Goal: Task Accomplishment & Management: Complete application form

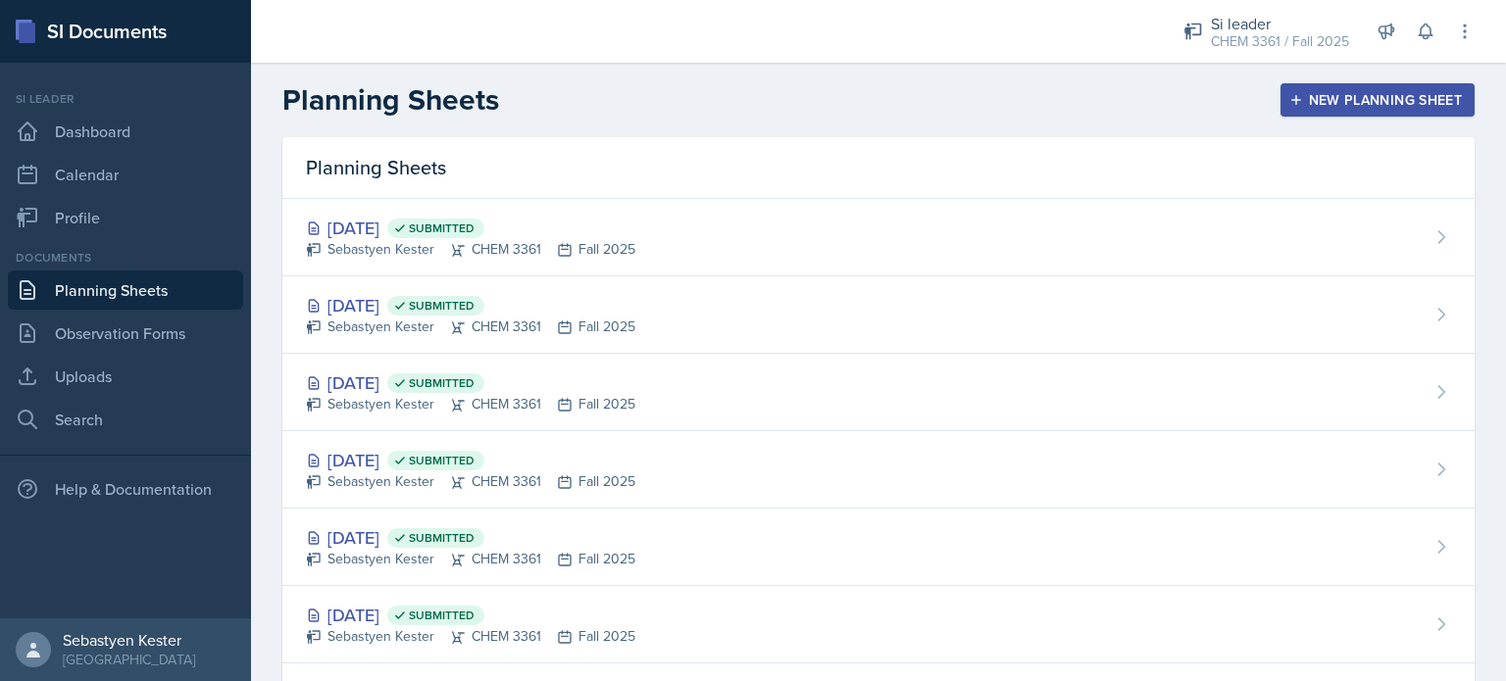
click at [1363, 105] on div "New Planning Sheet" at bounding box center [1377, 100] width 169 height 16
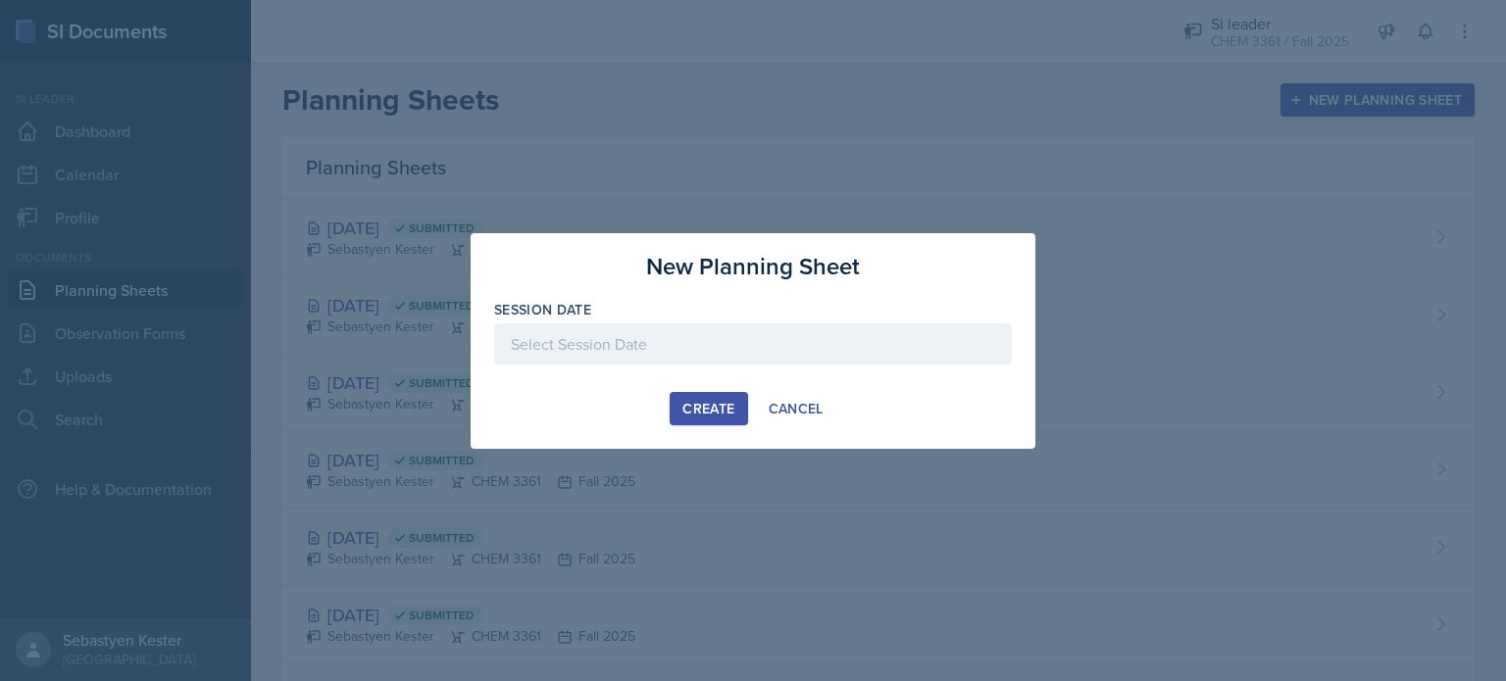
click at [697, 339] on div at bounding box center [753, 344] width 518 height 41
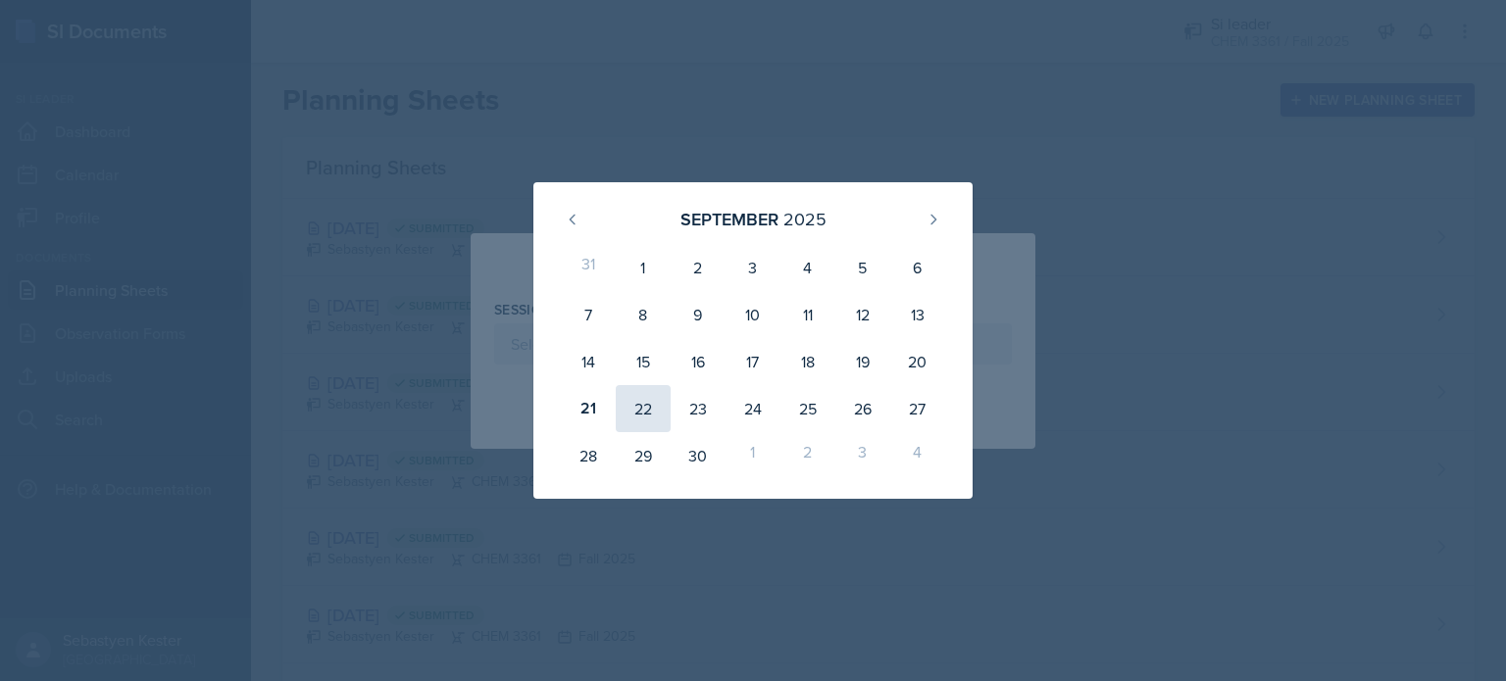
click at [638, 429] on div "22" at bounding box center [643, 408] width 55 height 47
type input "[DATE]"
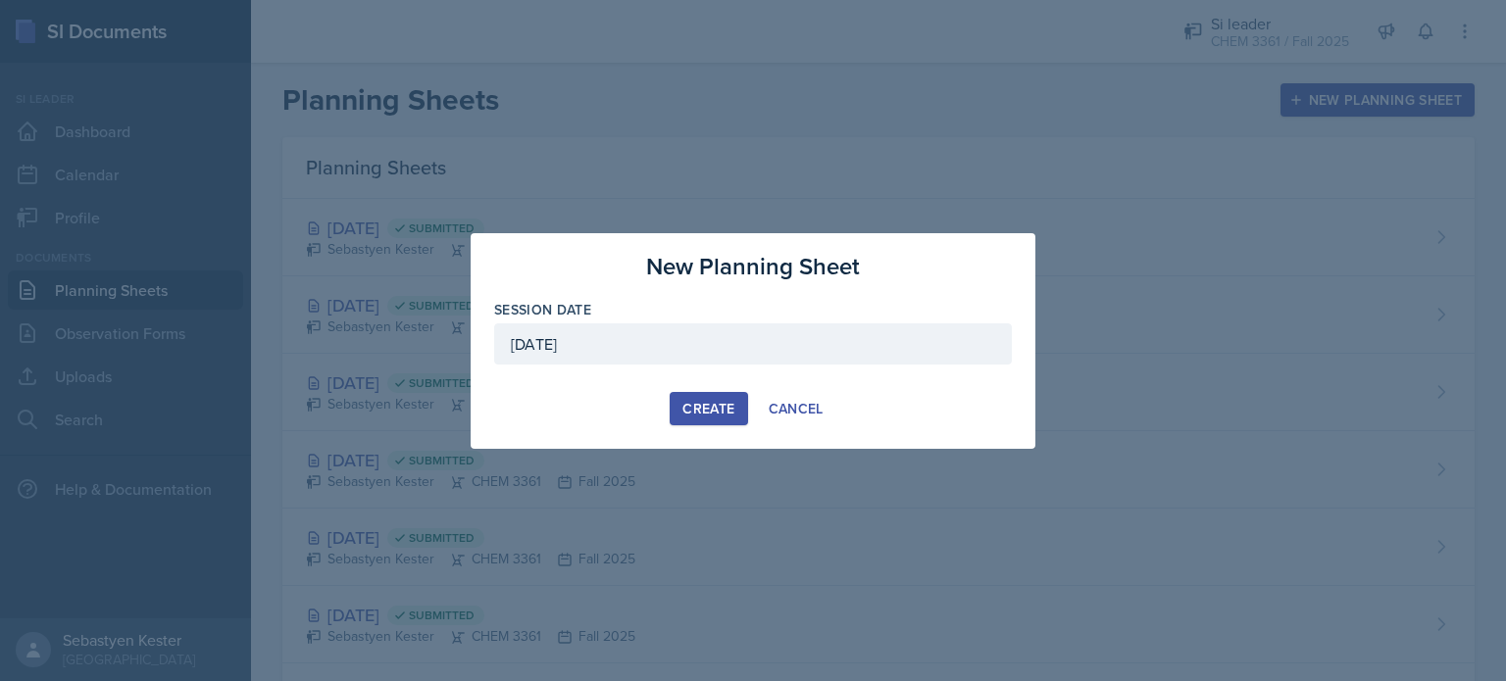
click at [717, 410] on div "Create" at bounding box center [708, 409] width 52 height 16
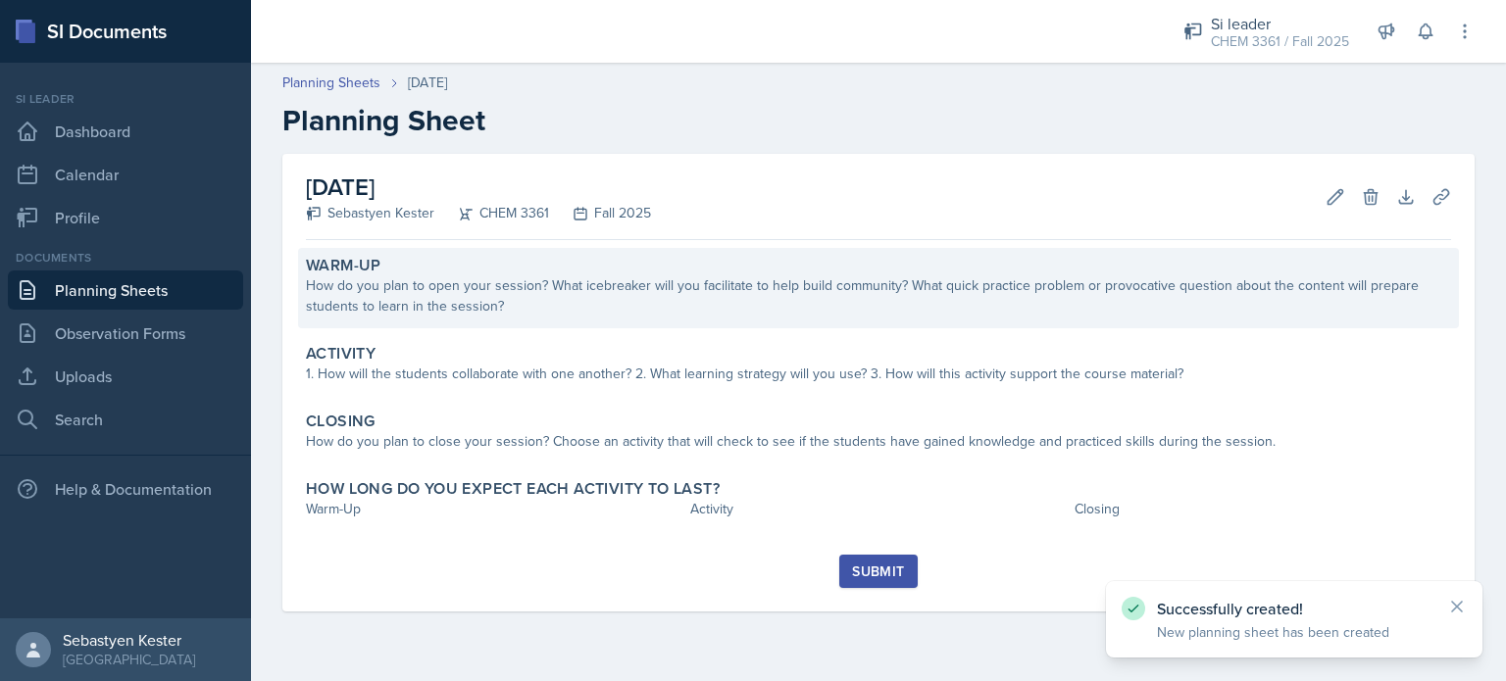
click at [396, 302] on div "How do you plan to open your session? What icebreaker will you facilitate to he…" at bounding box center [878, 296] width 1145 height 41
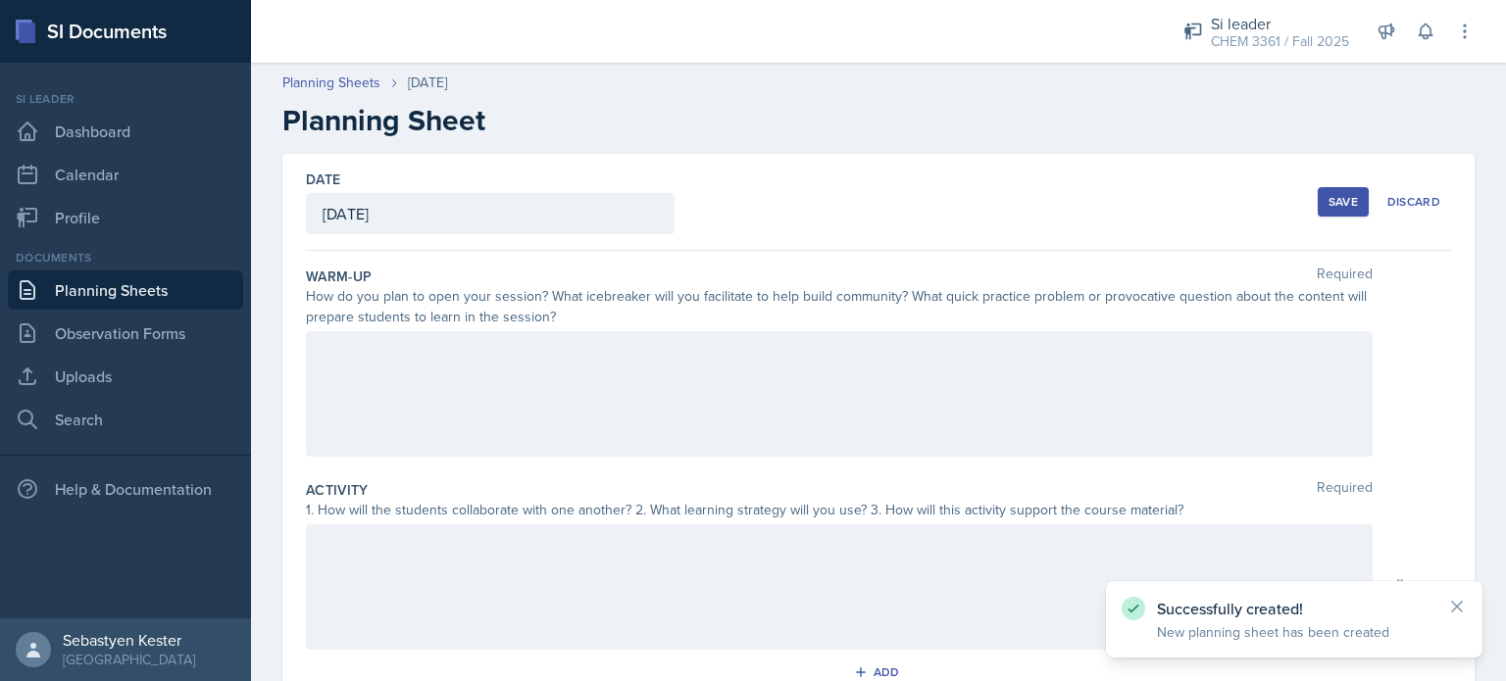
click at [388, 376] on div at bounding box center [839, 394] width 1067 height 126
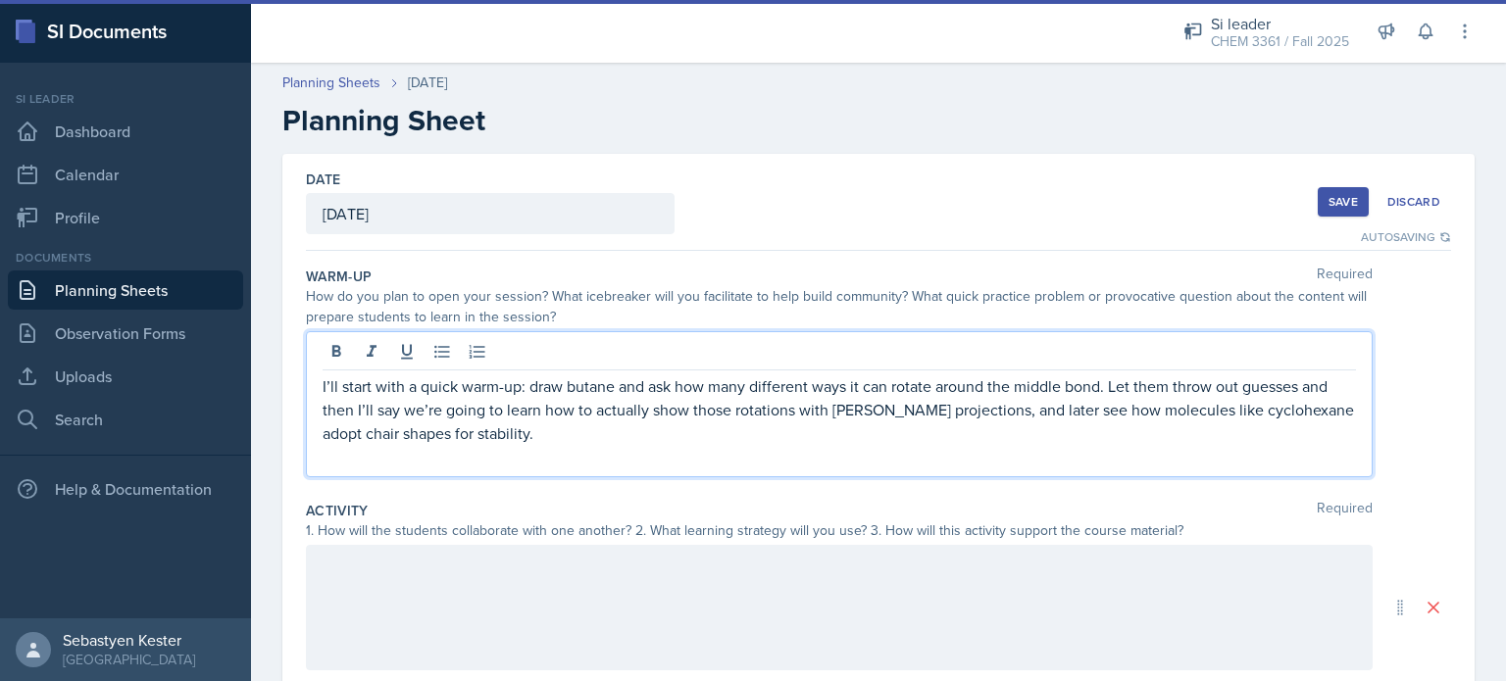
click at [377, 578] on div at bounding box center [839, 608] width 1067 height 126
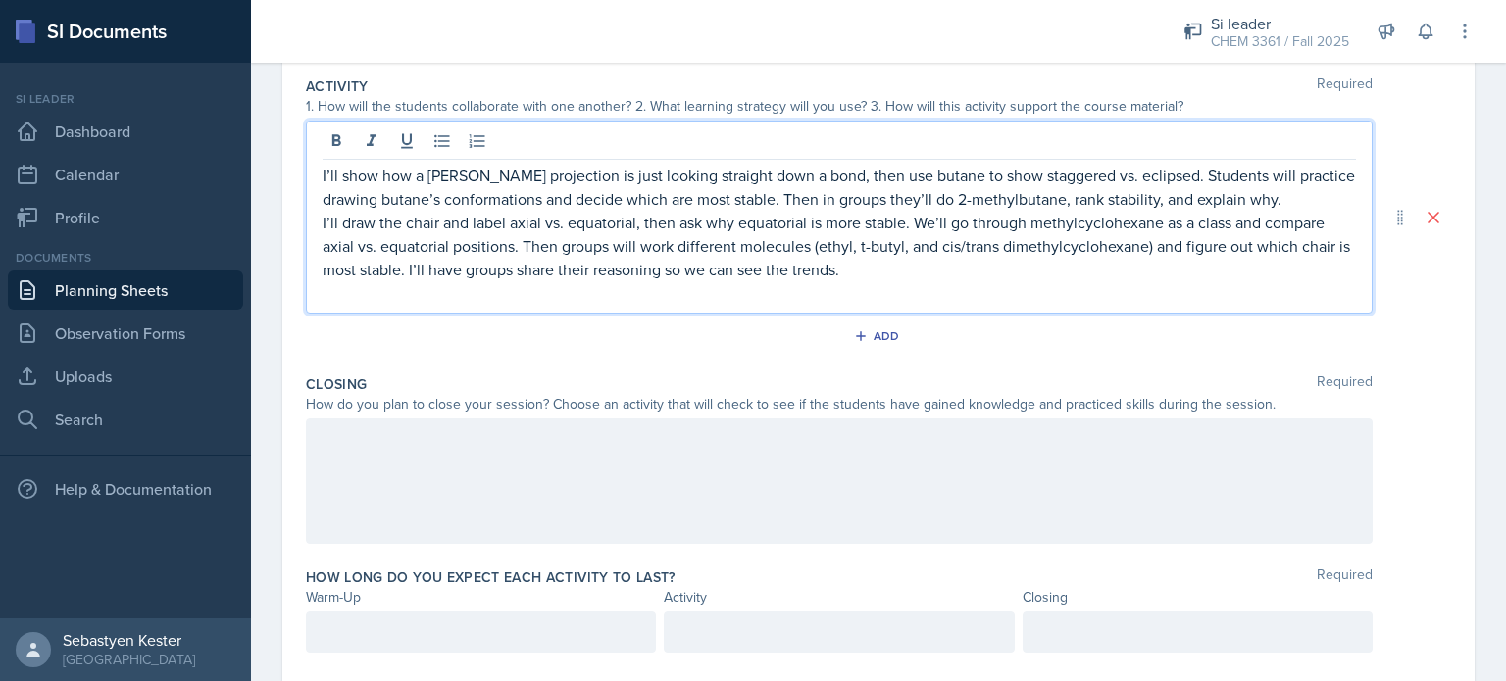
scroll to position [451, 0]
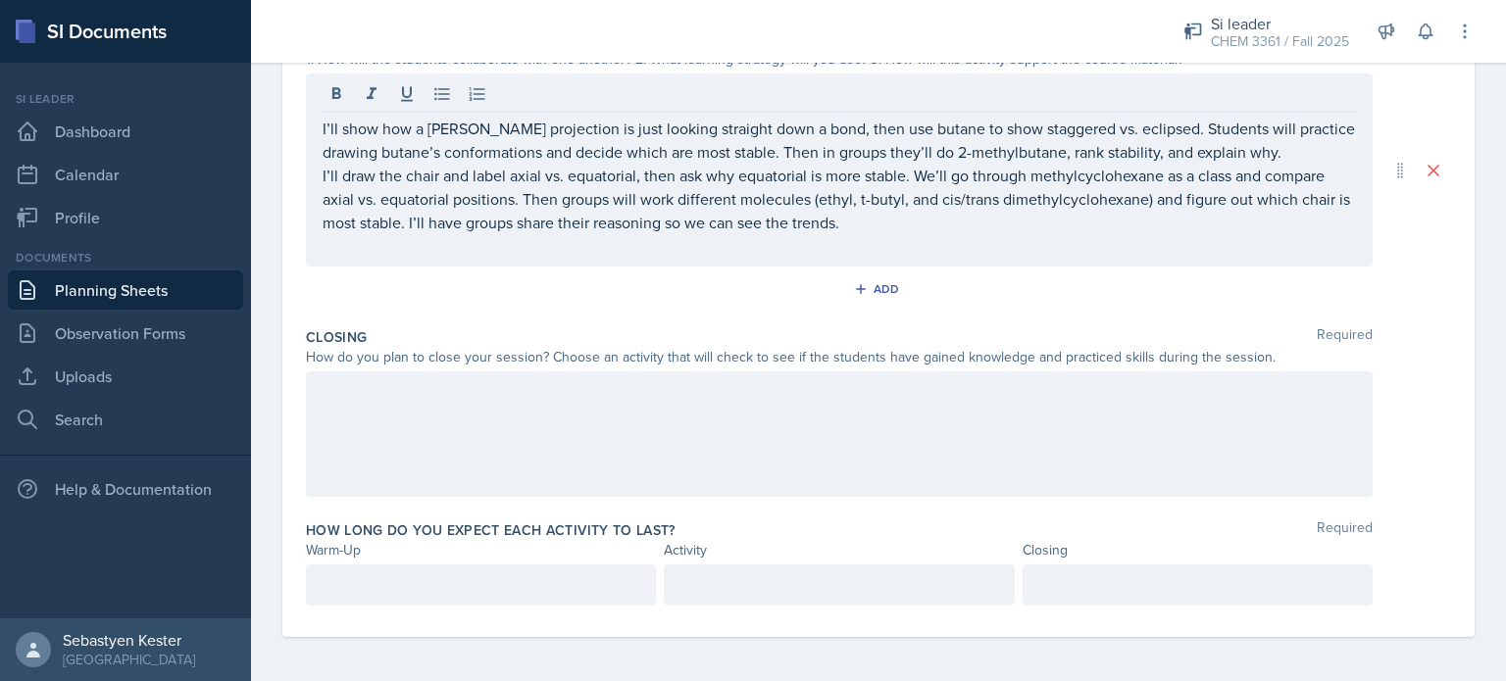
click at [408, 415] on div at bounding box center [839, 435] width 1067 height 126
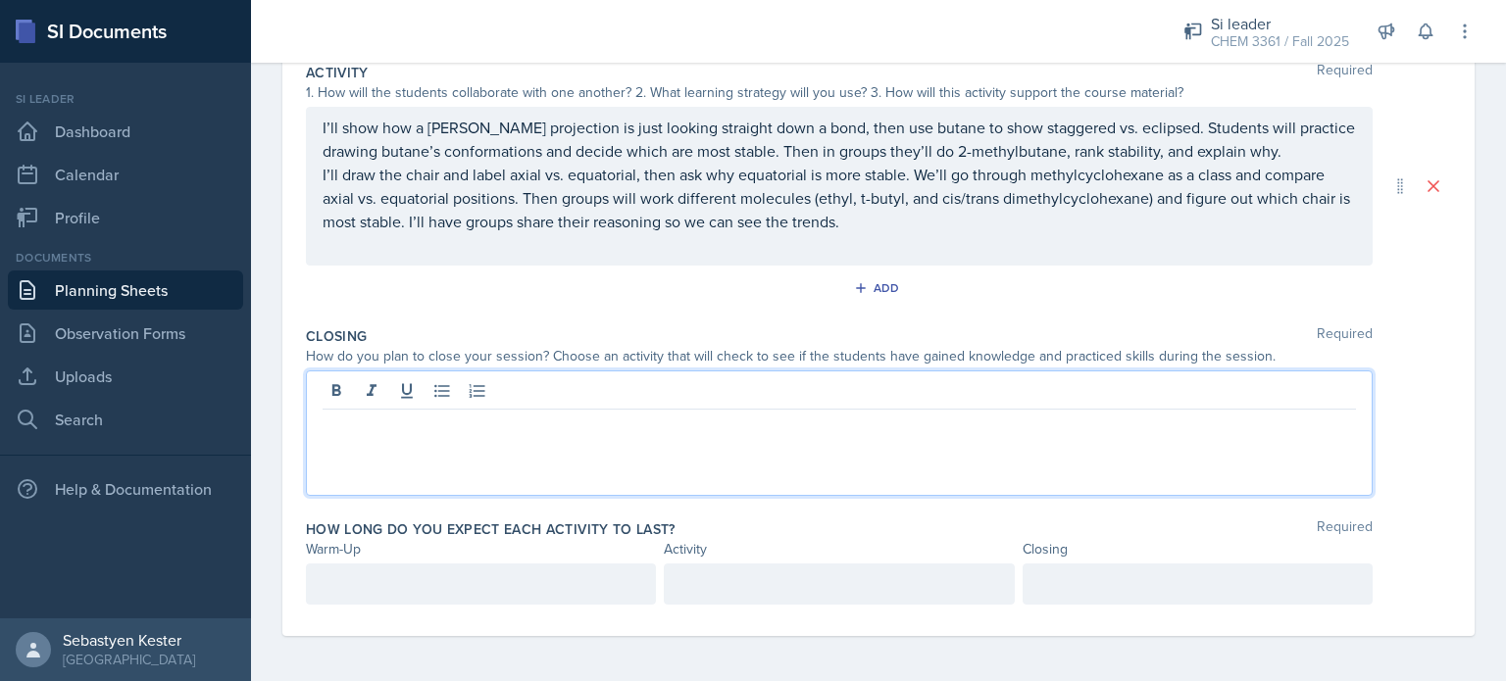
paste div
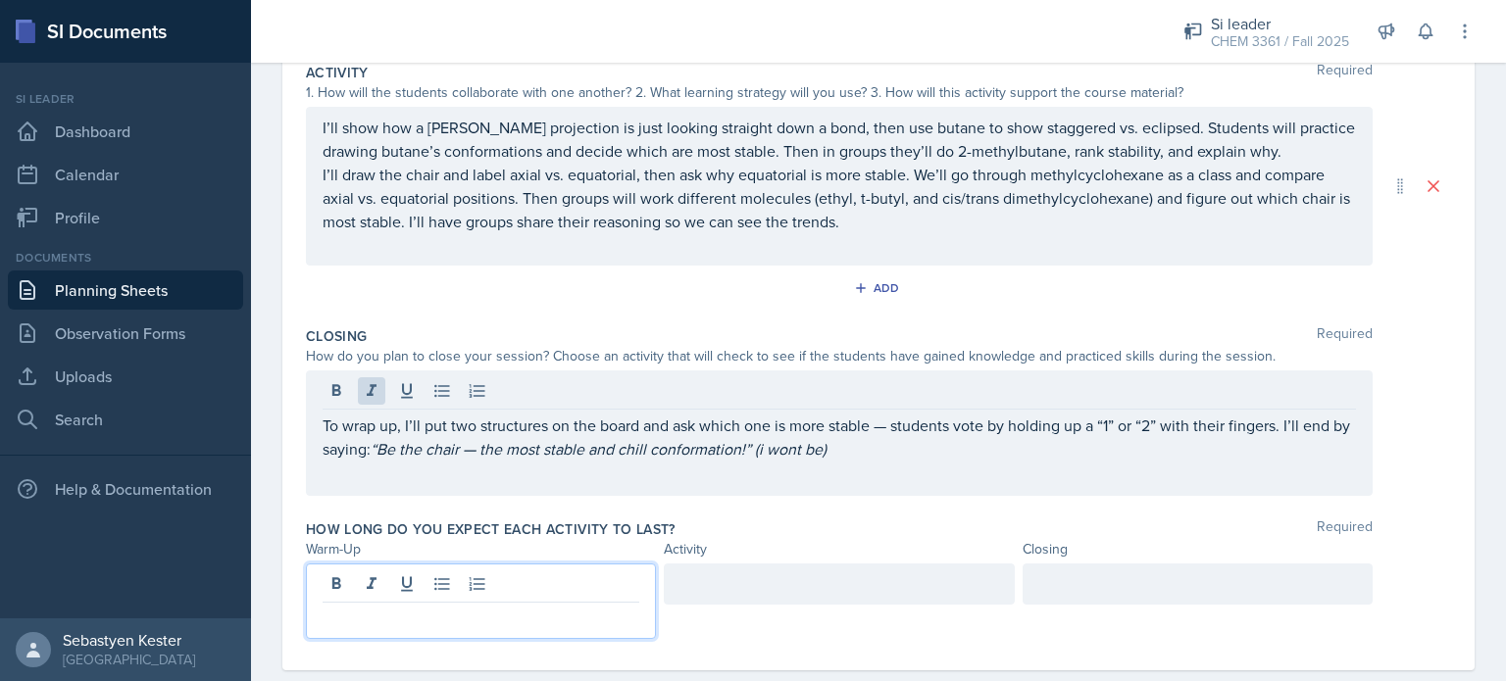
scroll to position [451, 0]
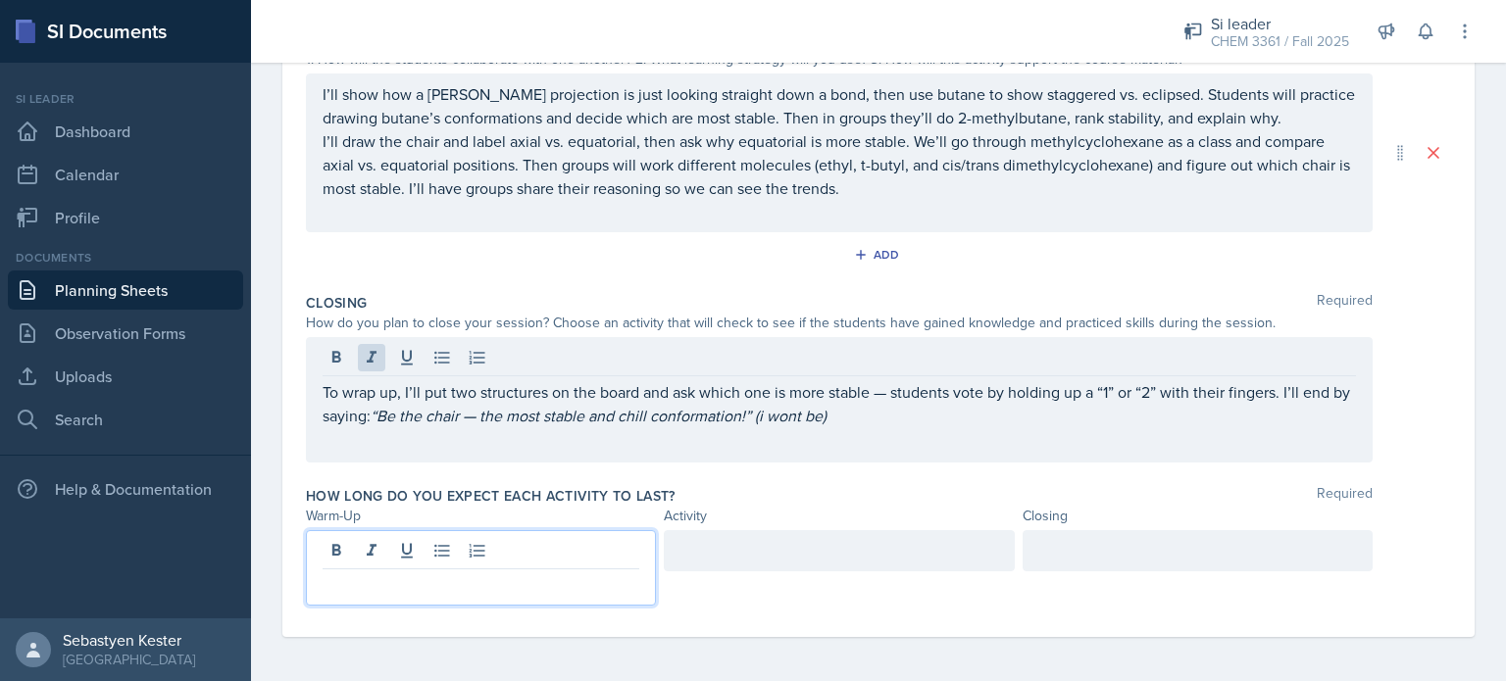
click at [357, 588] on p at bounding box center [481, 586] width 317 height 24
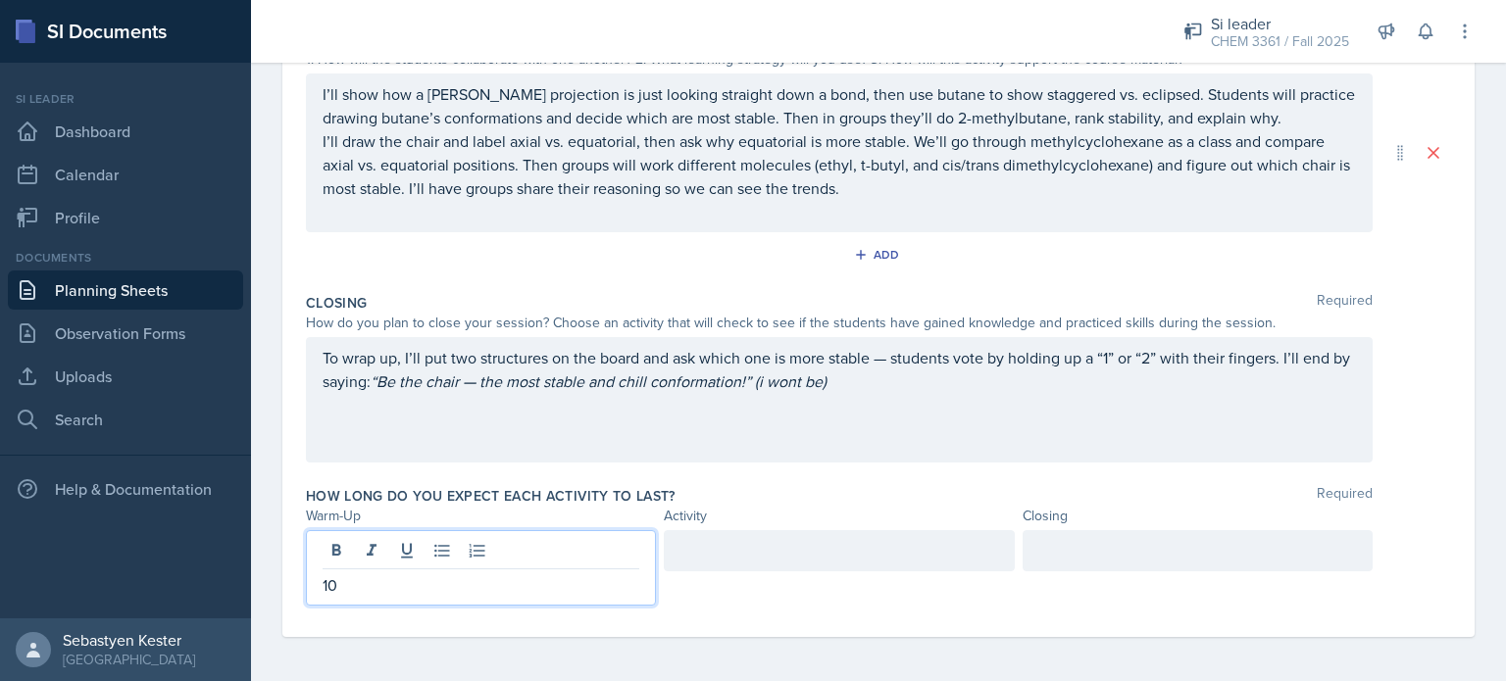
click at [1036, 547] on div at bounding box center [1198, 550] width 350 height 41
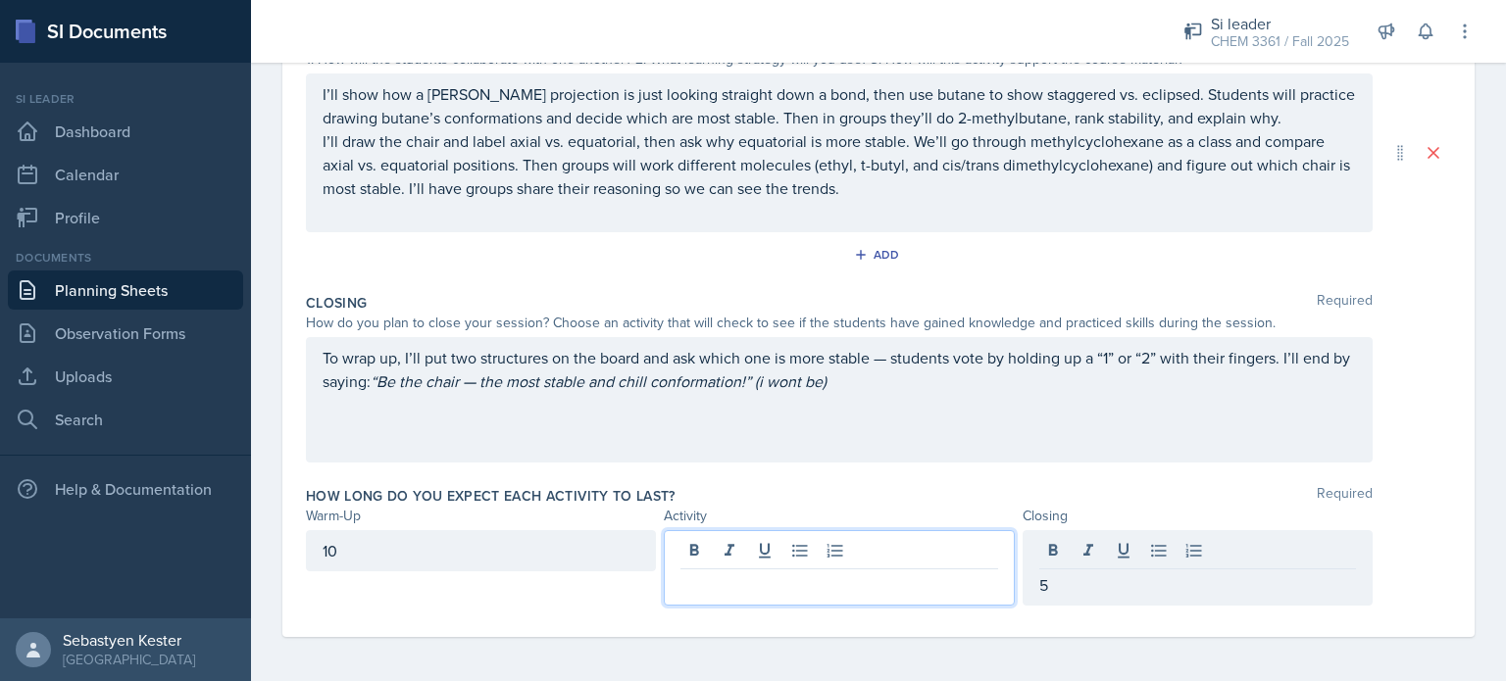
click at [831, 545] on div at bounding box center [839, 568] width 350 height 76
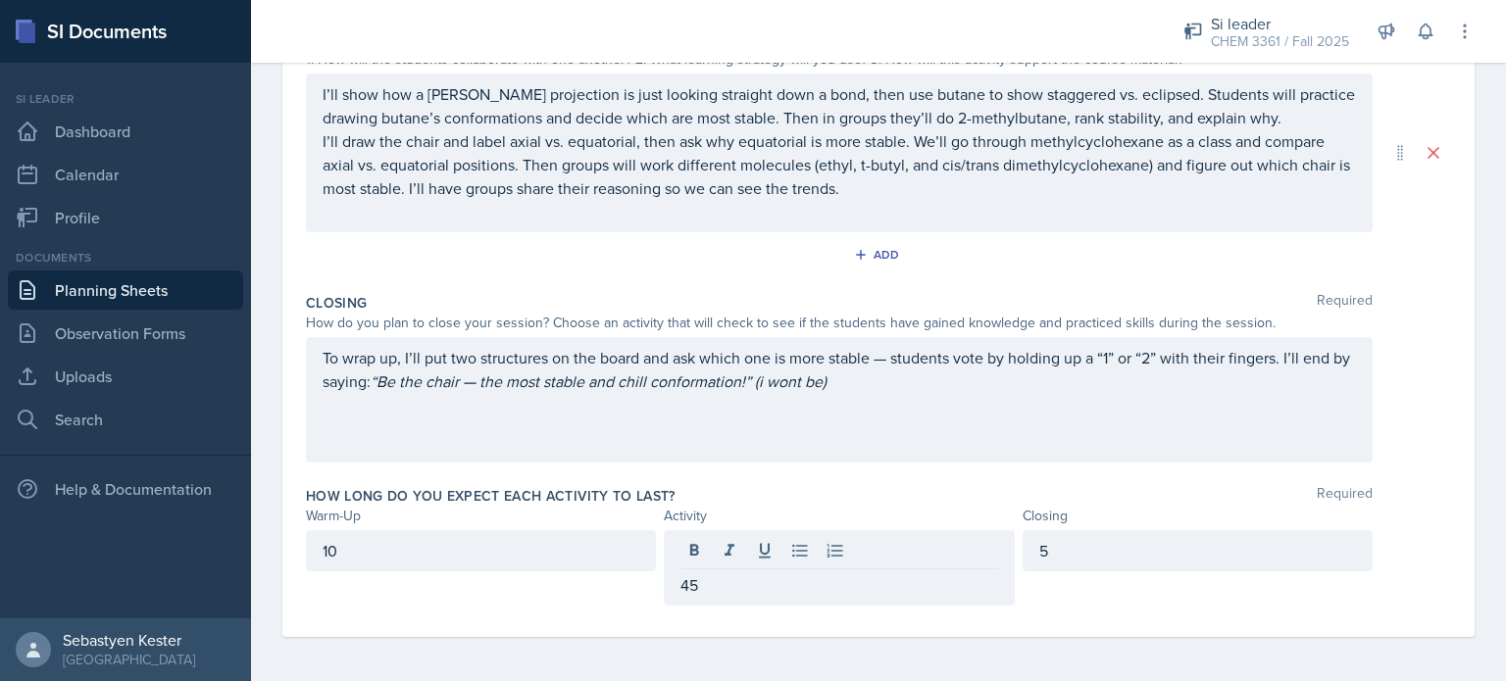
click at [1422, 532] on div "10 45 5" at bounding box center [878, 568] width 1145 height 76
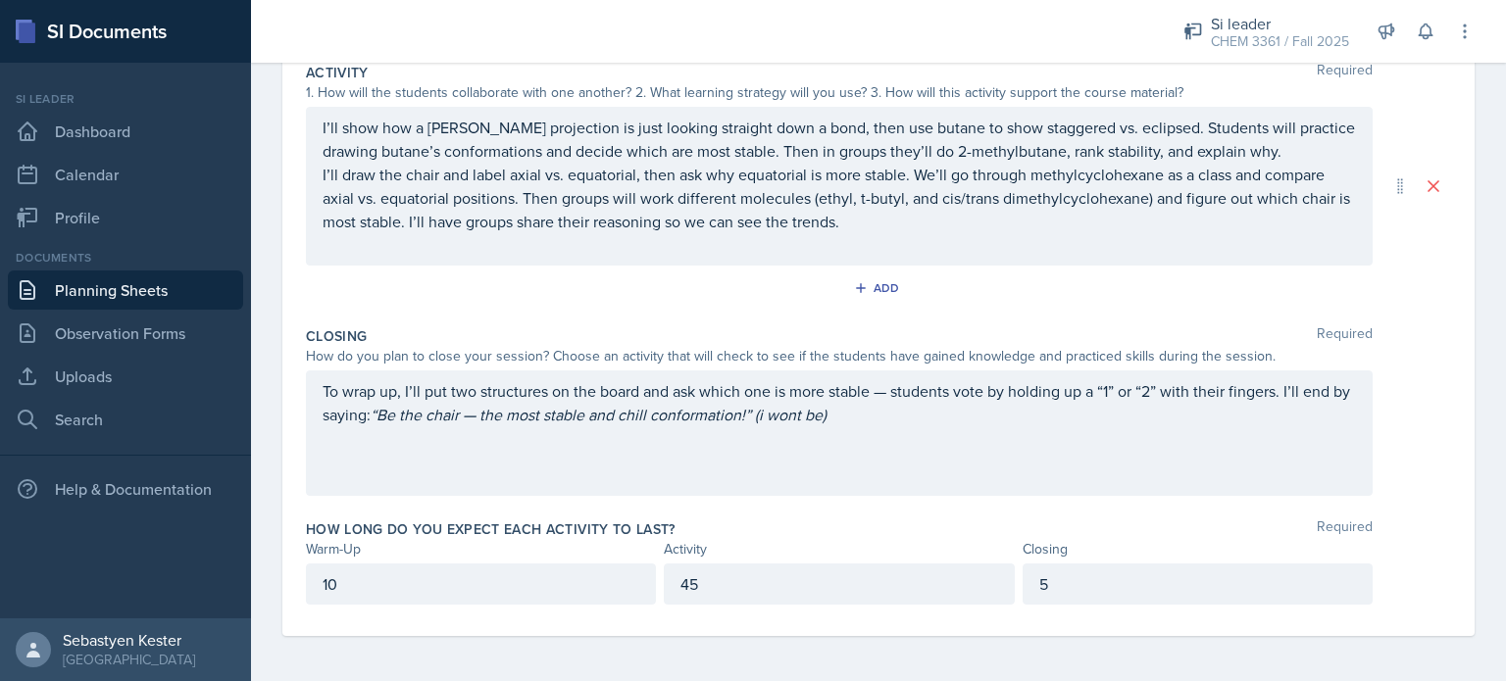
click at [927, 226] on p "I’ll draw the chair and label axial vs. equatorial, then ask why equatorial is …" at bounding box center [840, 198] width 1034 height 71
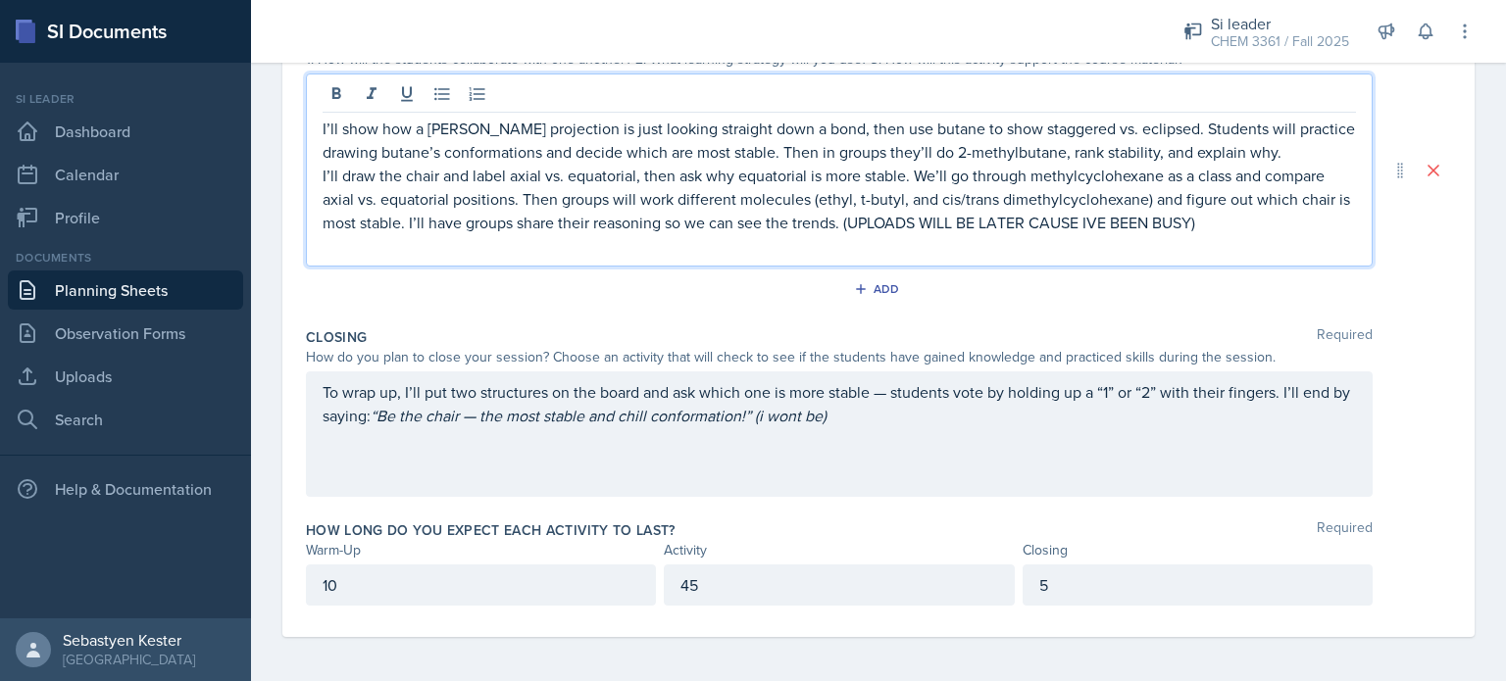
click at [1108, 222] on p "I’ll draw the chair and label axial vs. equatorial, then ask why equatorial is …" at bounding box center [840, 199] width 1034 height 71
drag, startPoint x: 1233, startPoint y: 224, endPoint x: 859, endPoint y: 223, distance: 373.6
click at [859, 223] on p "I’ll draw the chair and label axial vs. equatorial, then ask why equatorial is …" at bounding box center [840, 199] width 1034 height 71
copy p "(UPLOADS WILL BE LATER CAUSE I'VE BEEN BUSY)"
click at [898, 246] on p at bounding box center [840, 246] width 1034 height 24
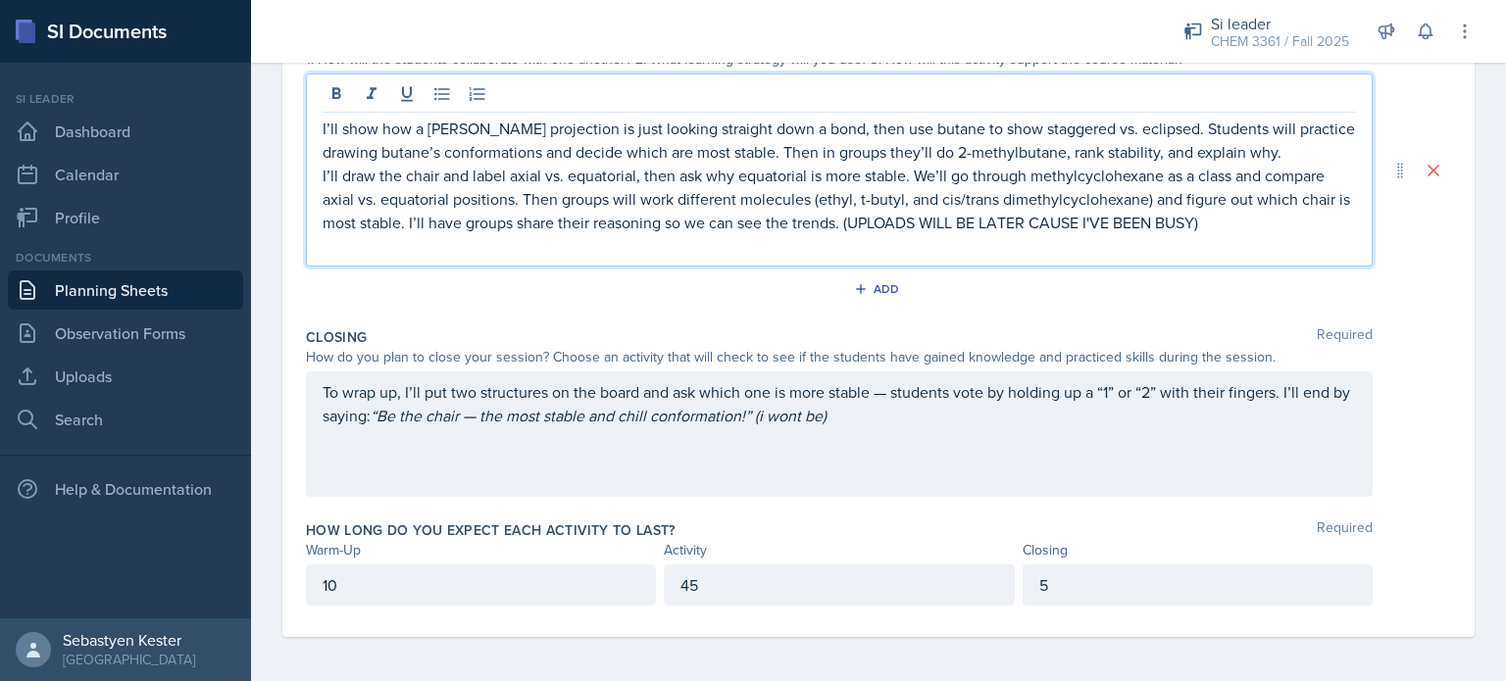
scroll to position [0, 0]
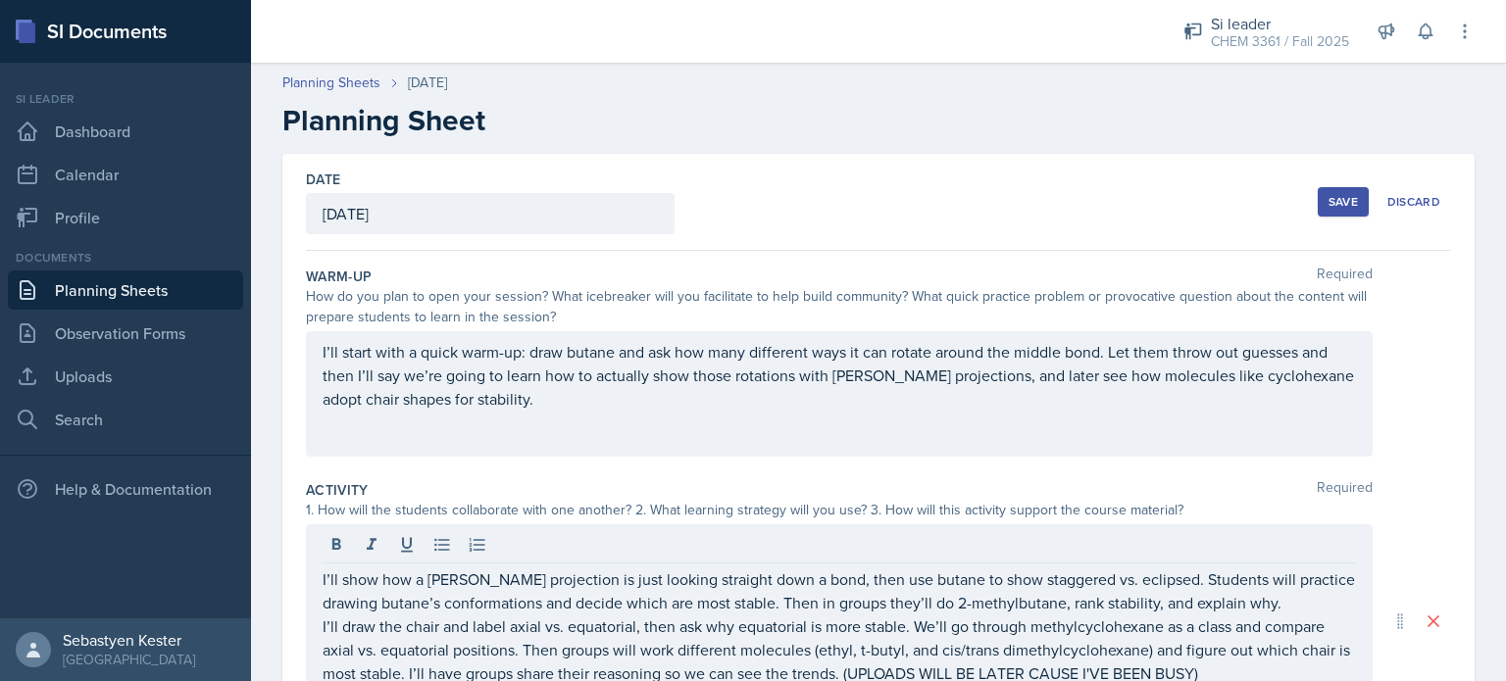
click at [1330, 199] on div "Save" at bounding box center [1343, 202] width 29 height 16
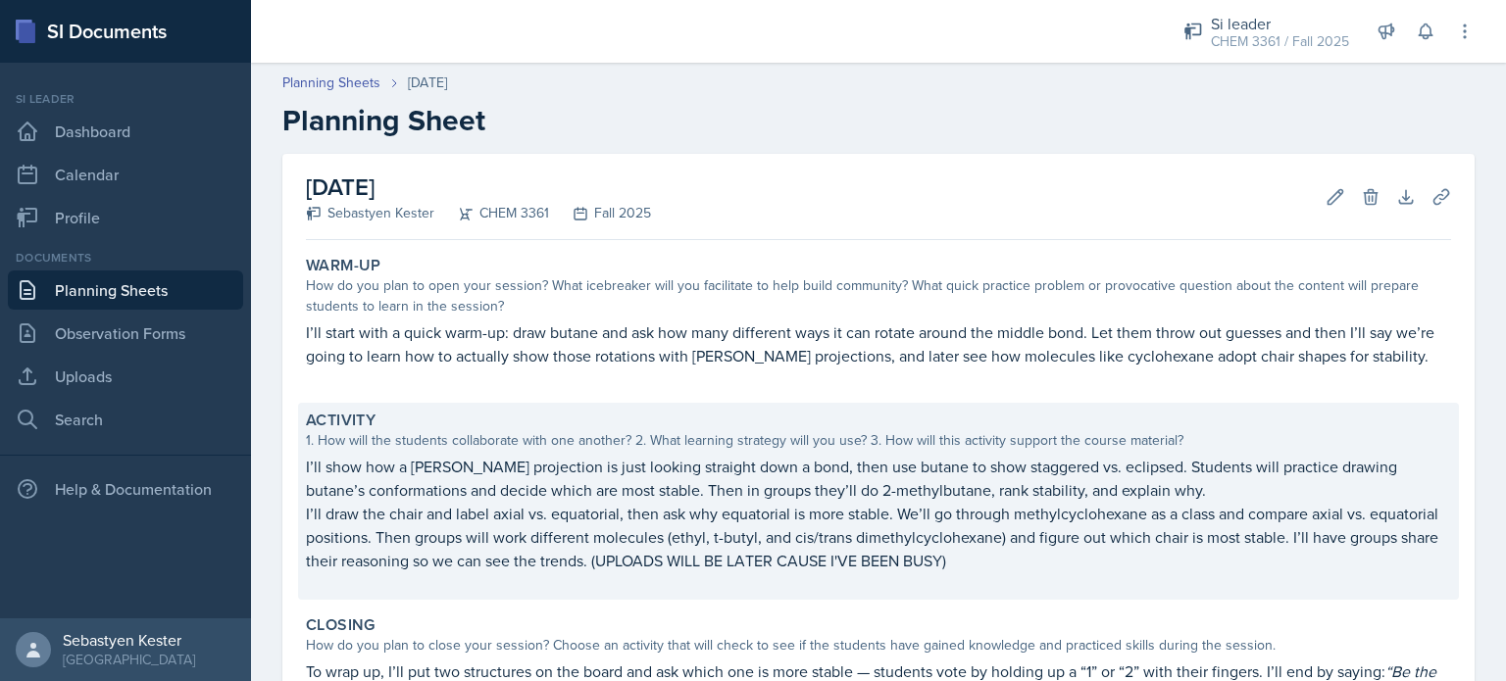
scroll to position [271, 0]
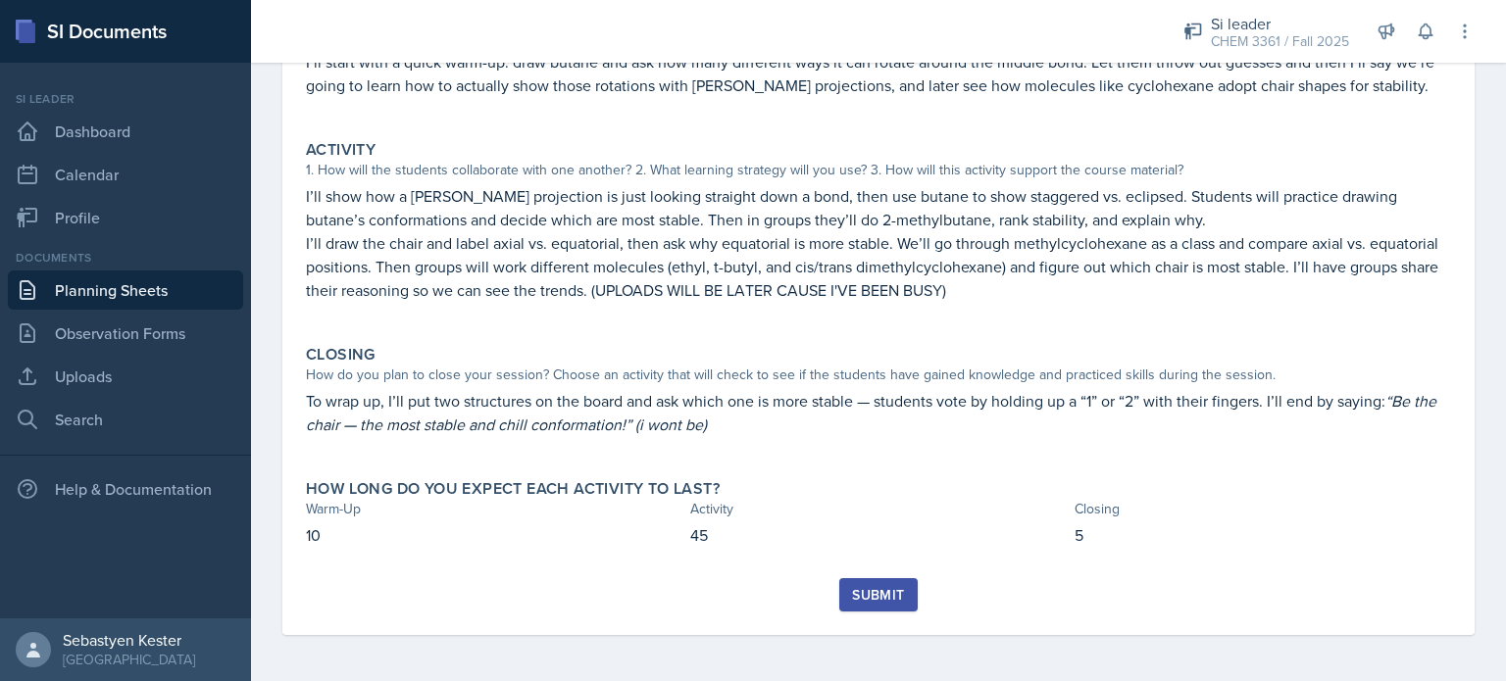
click at [862, 595] on div "Submit" at bounding box center [878, 595] width 52 height 16
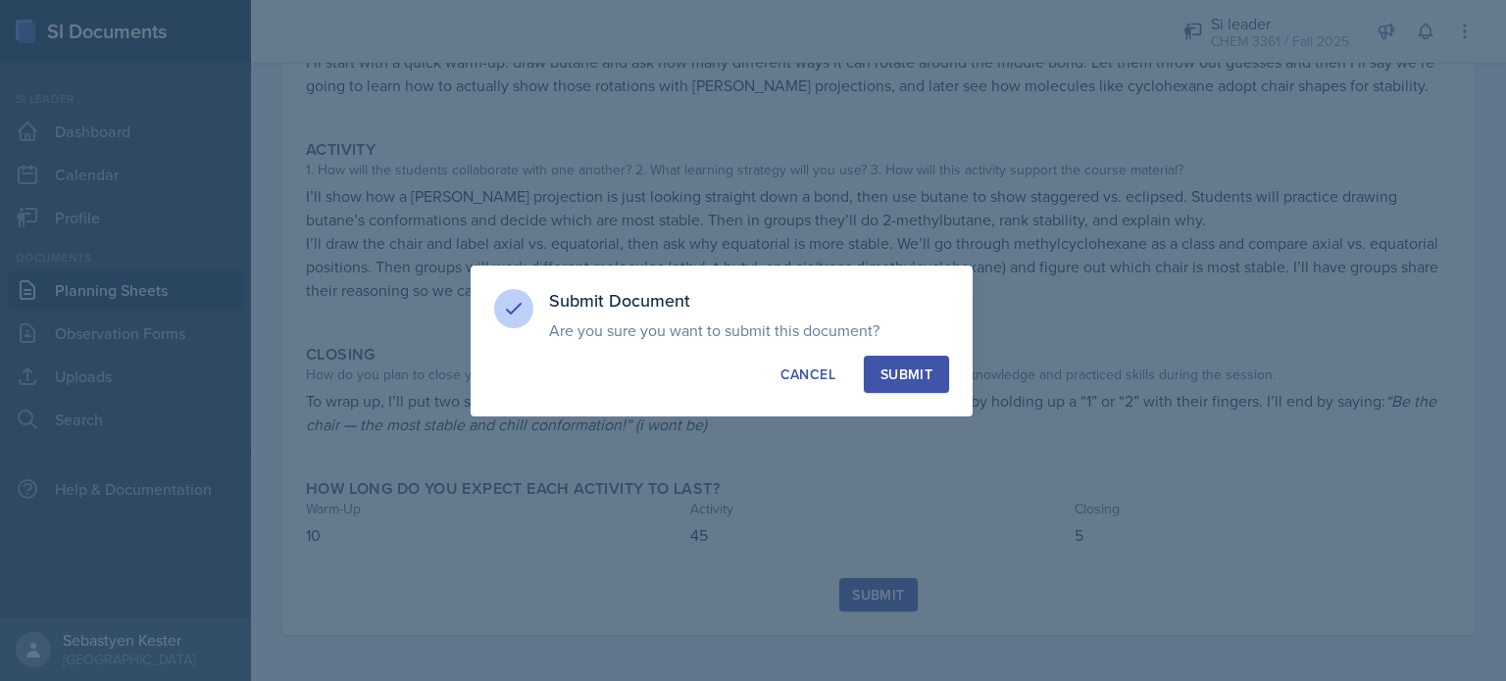
click at [914, 365] on div "Submit" at bounding box center [907, 375] width 52 height 20
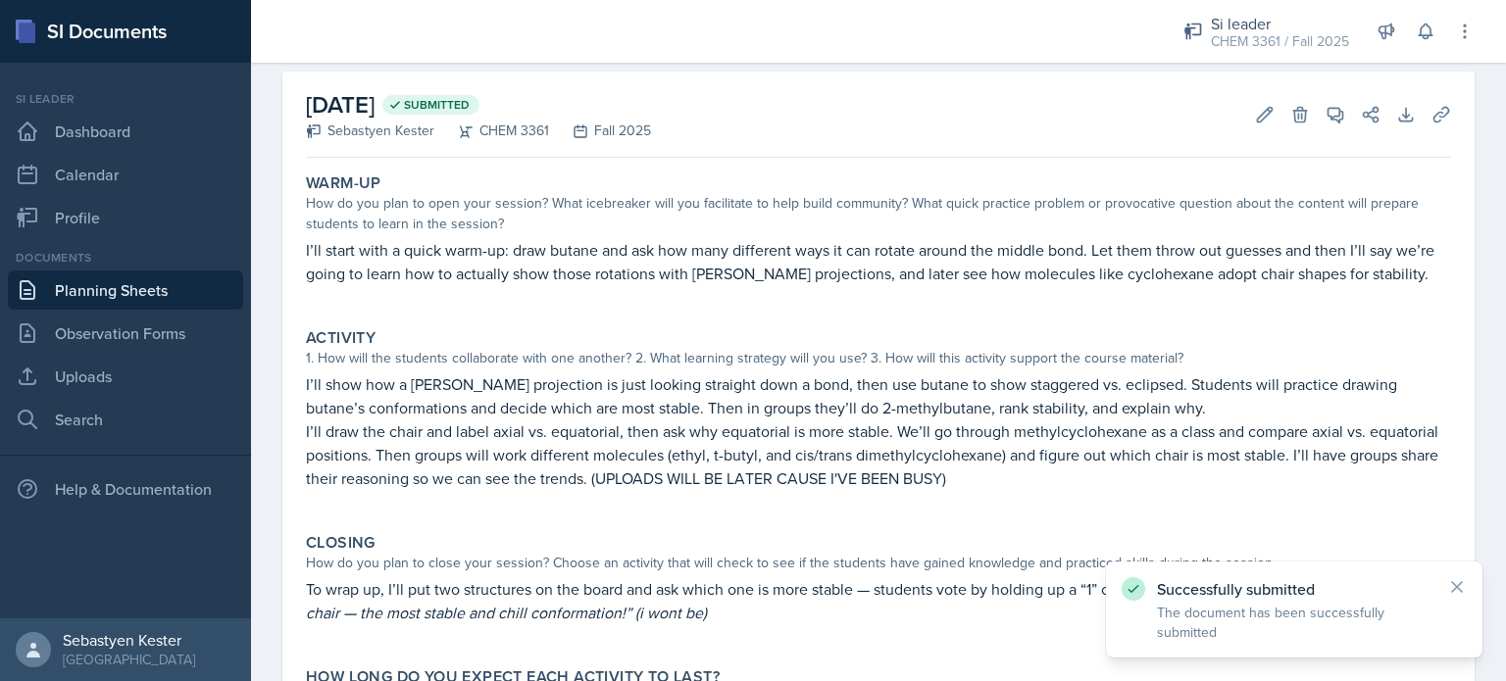
scroll to position [0, 0]
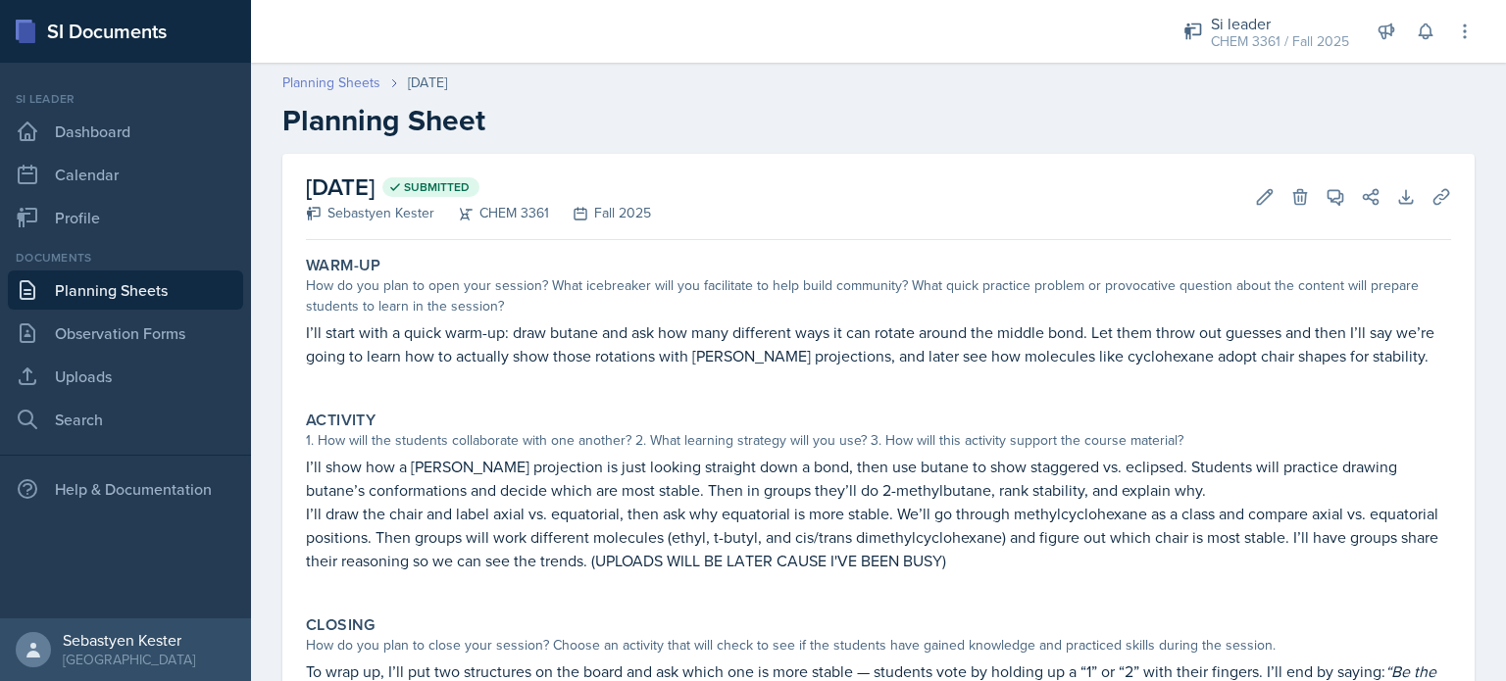
click at [325, 80] on link "Planning Sheets" at bounding box center [331, 83] width 98 height 21
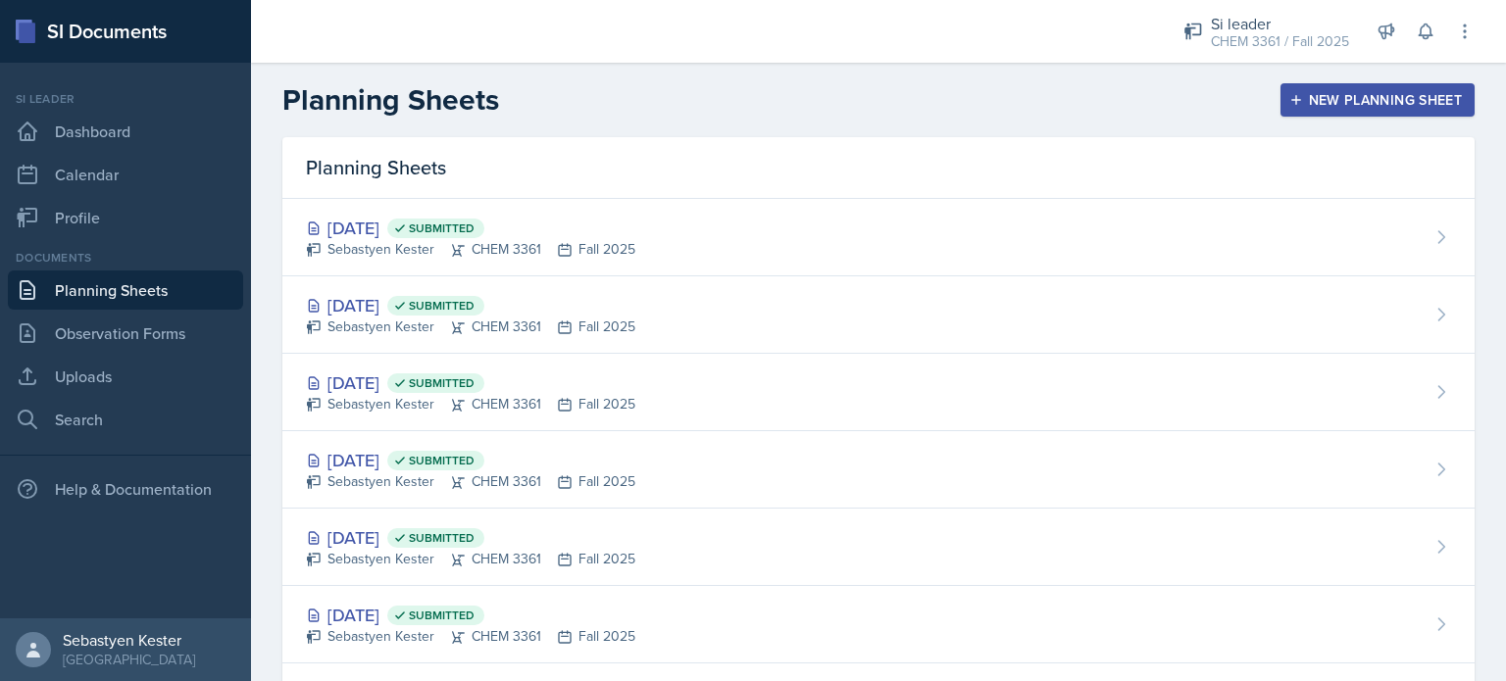
click at [1325, 101] on div "New Planning Sheet" at bounding box center [1377, 100] width 169 height 16
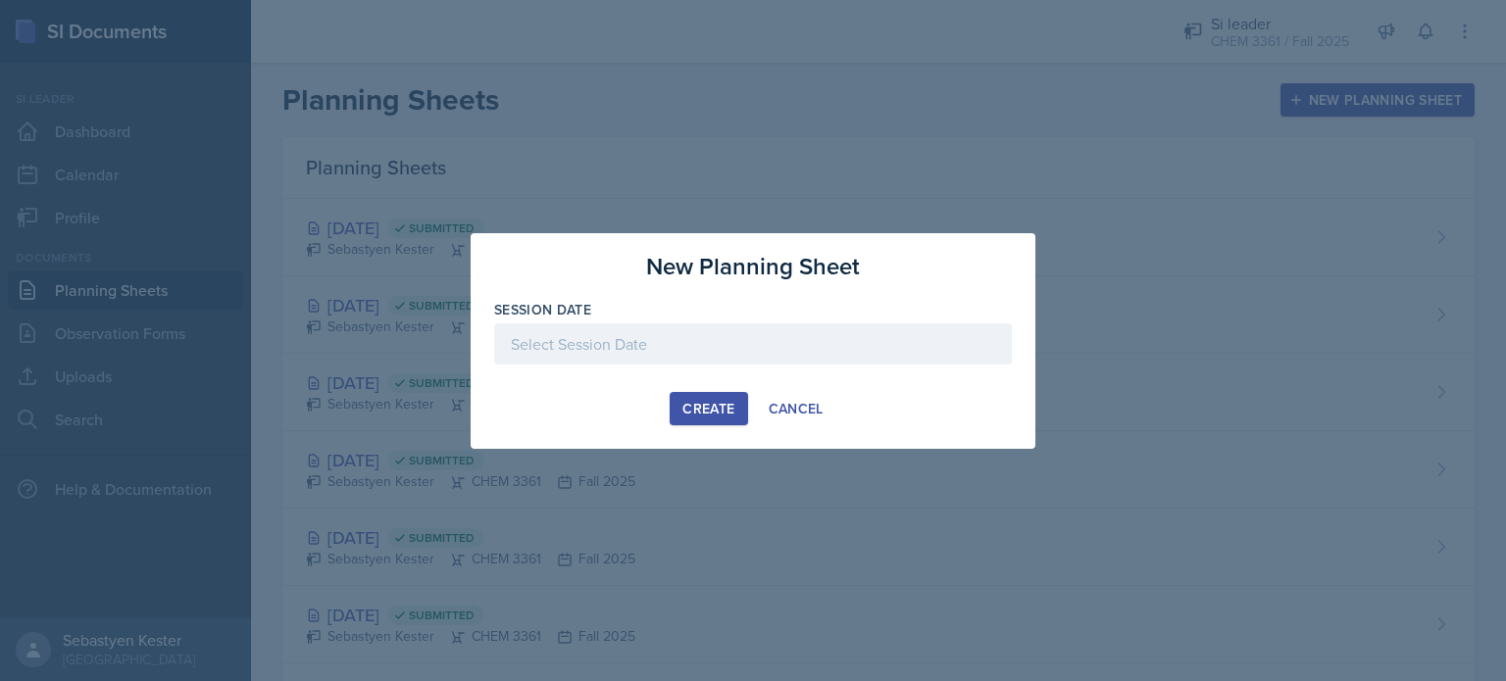
click at [749, 336] on div at bounding box center [753, 344] width 518 height 41
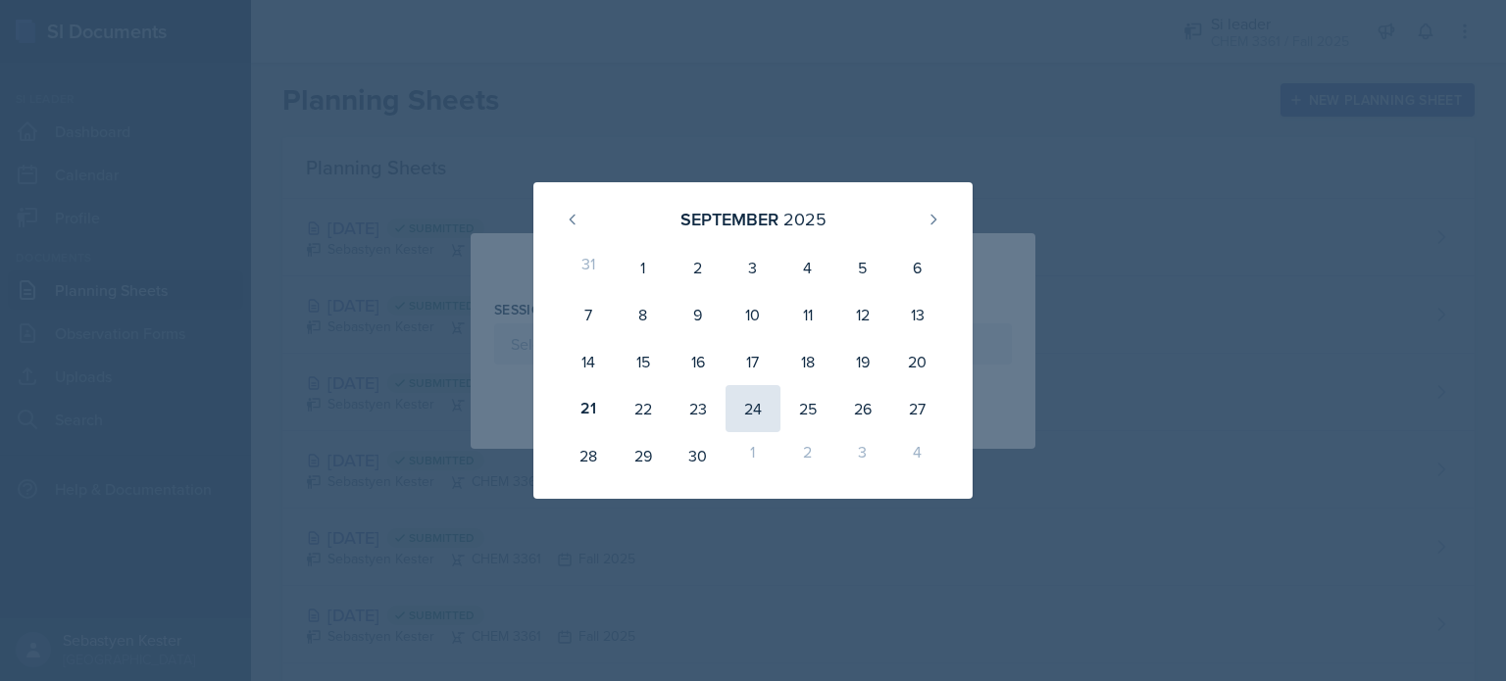
click at [753, 409] on div "24" at bounding box center [753, 408] width 55 height 47
type input "[DATE]"
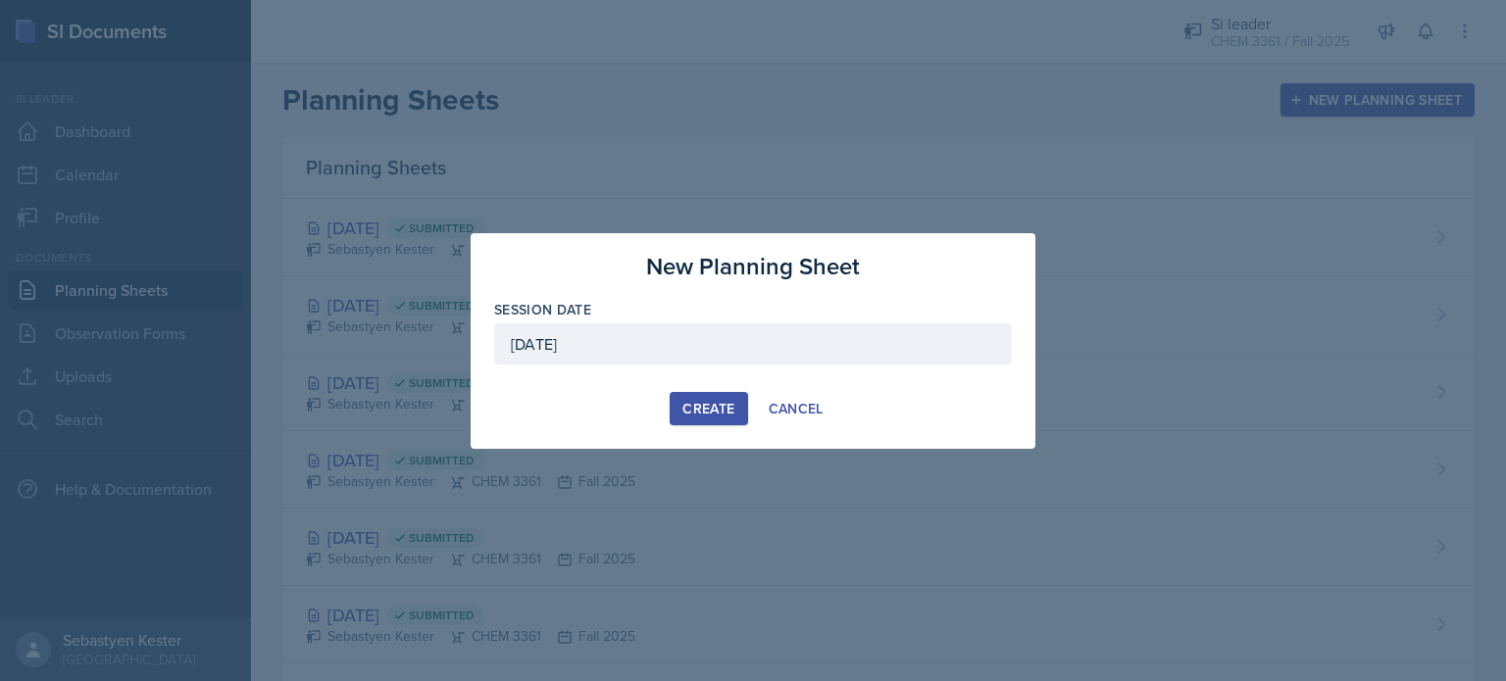
click at [708, 403] on div "Create" at bounding box center [708, 409] width 52 height 16
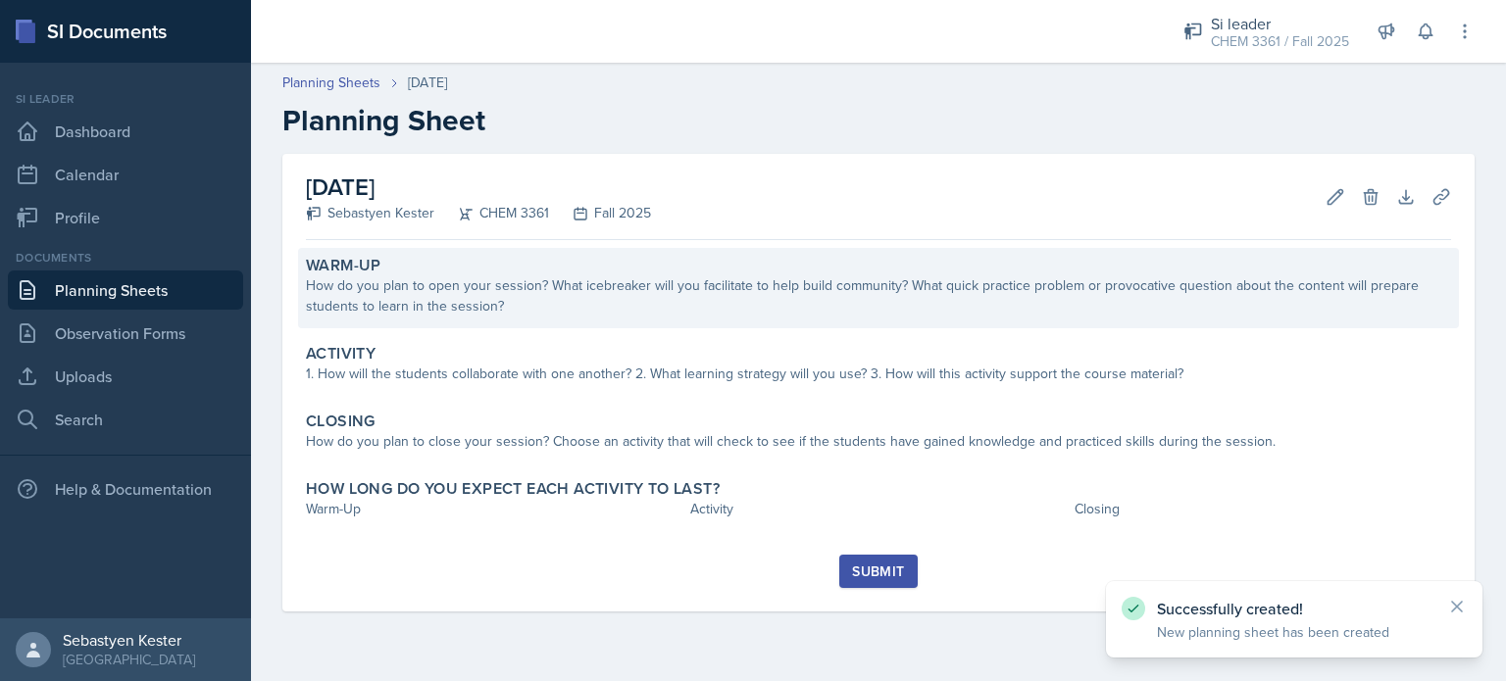
click at [534, 295] on div "How do you plan to open your session? What icebreaker will you facilitate to he…" at bounding box center [878, 296] width 1145 height 41
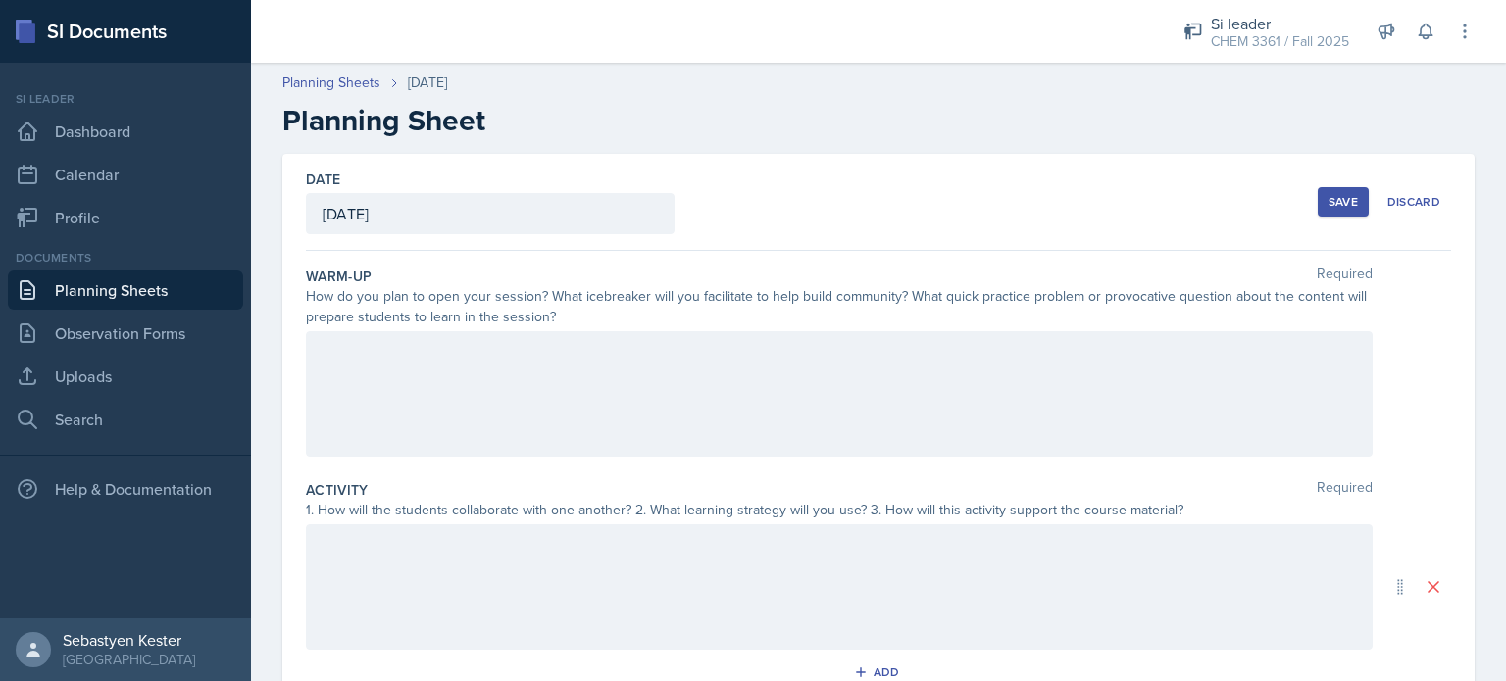
click at [396, 374] on div at bounding box center [839, 394] width 1067 height 126
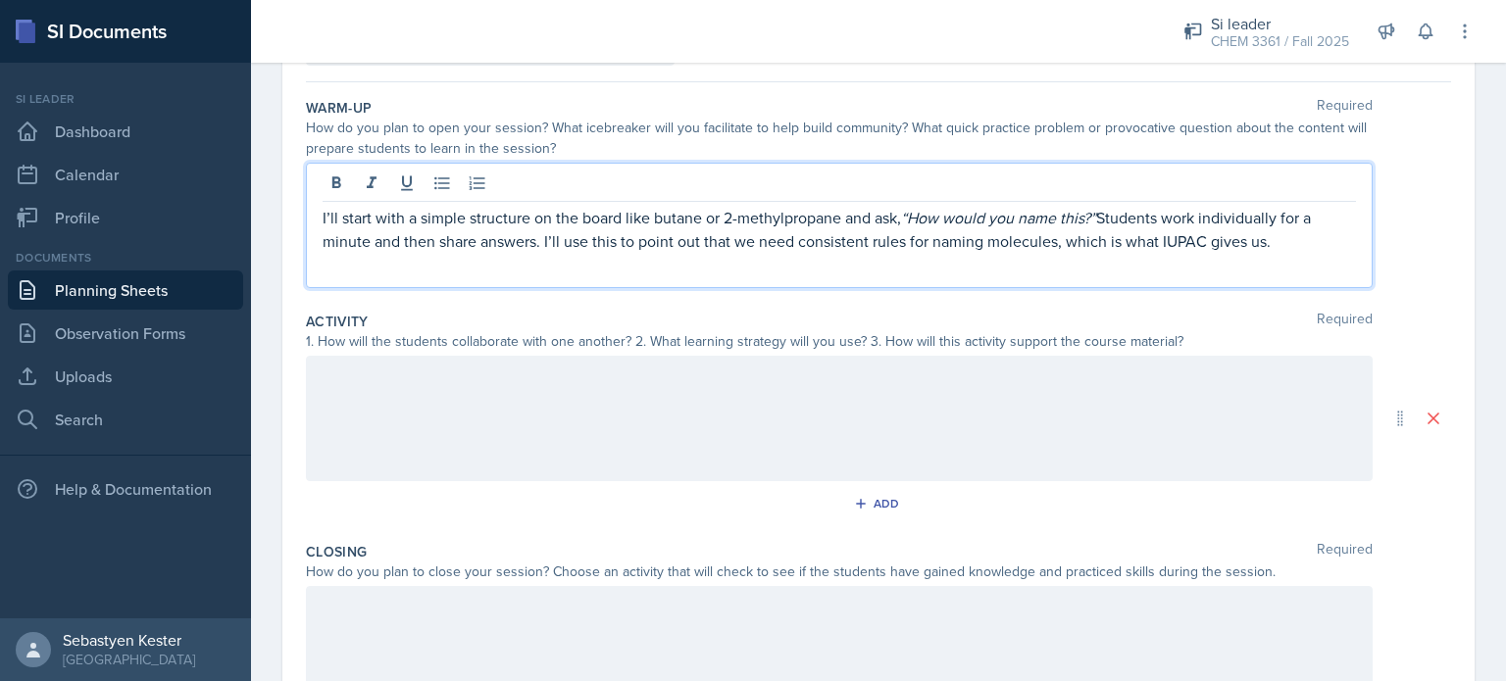
click at [345, 417] on div at bounding box center [839, 419] width 1067 height 126
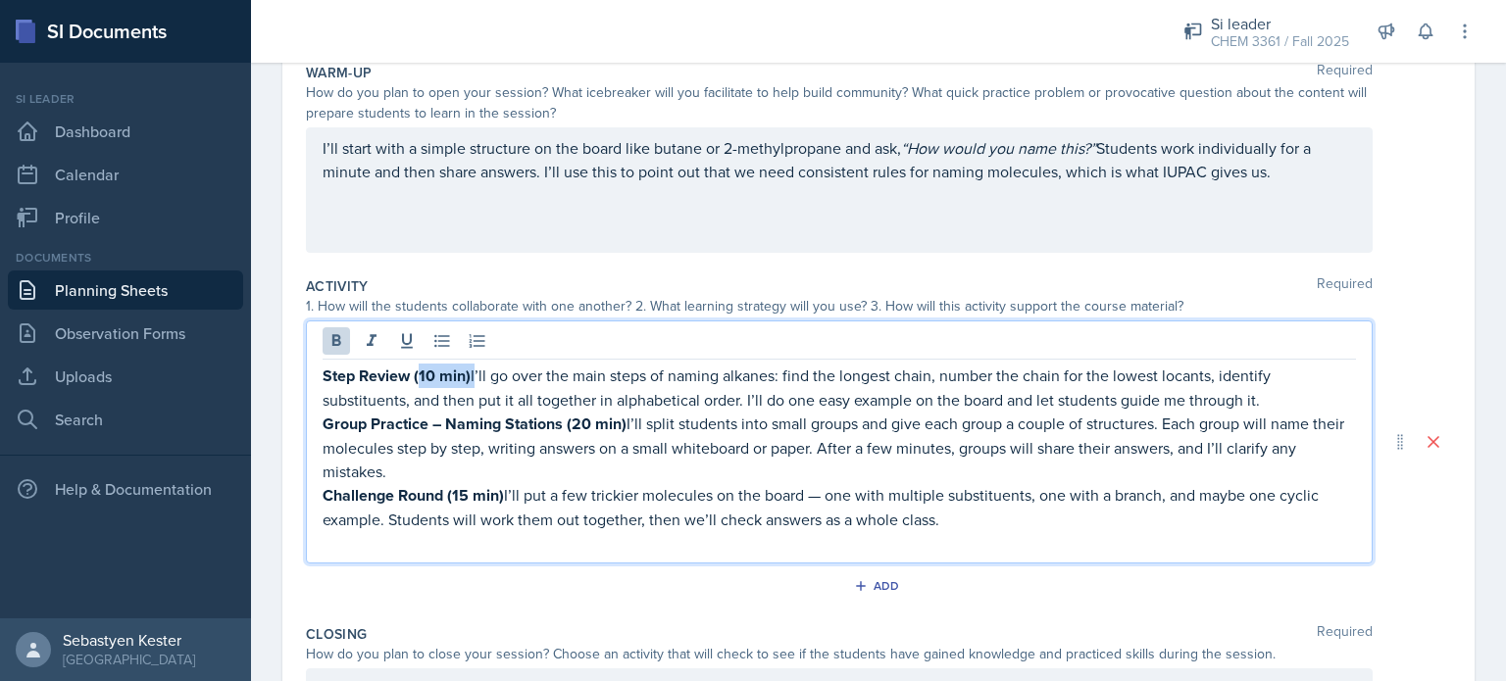
drag, startPoint x: 472, startPoint y: 372, endPoint x: 417, endPoint y: 374, distance: 54.9
click at [417, 374] on p "Step Review (10 min) I’ll go over the main steps of naming alkanes: find the lo…" at bounding box center [840, 388] width 1034 height 48
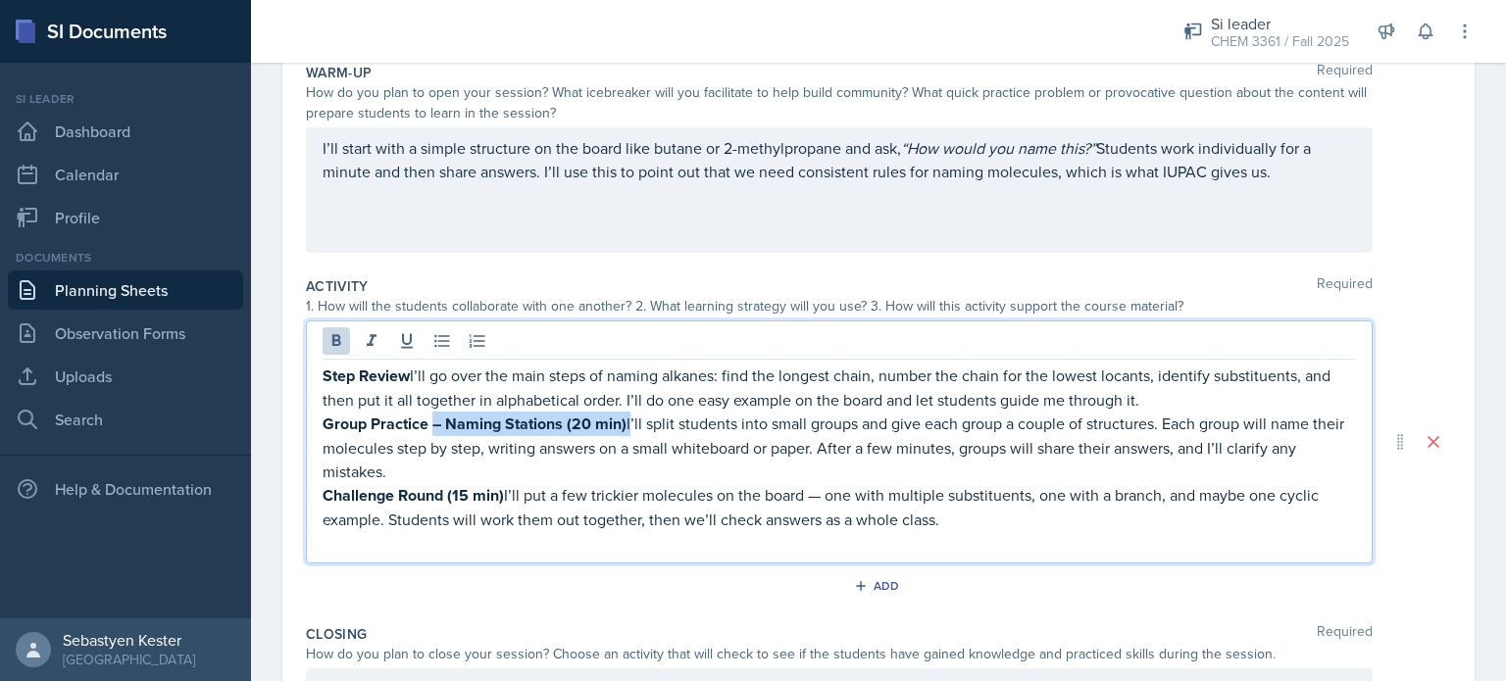
drag, startPoint x: 628, startPoint y: 421, endPoint x: 431, endPoint y: 428, distance: 196.2
click at [431, 428] on p "Group Practice – Naming Stations (20 min) I’ll split students into small groups…" at bounding box center [840, 448] width 1034 height 72
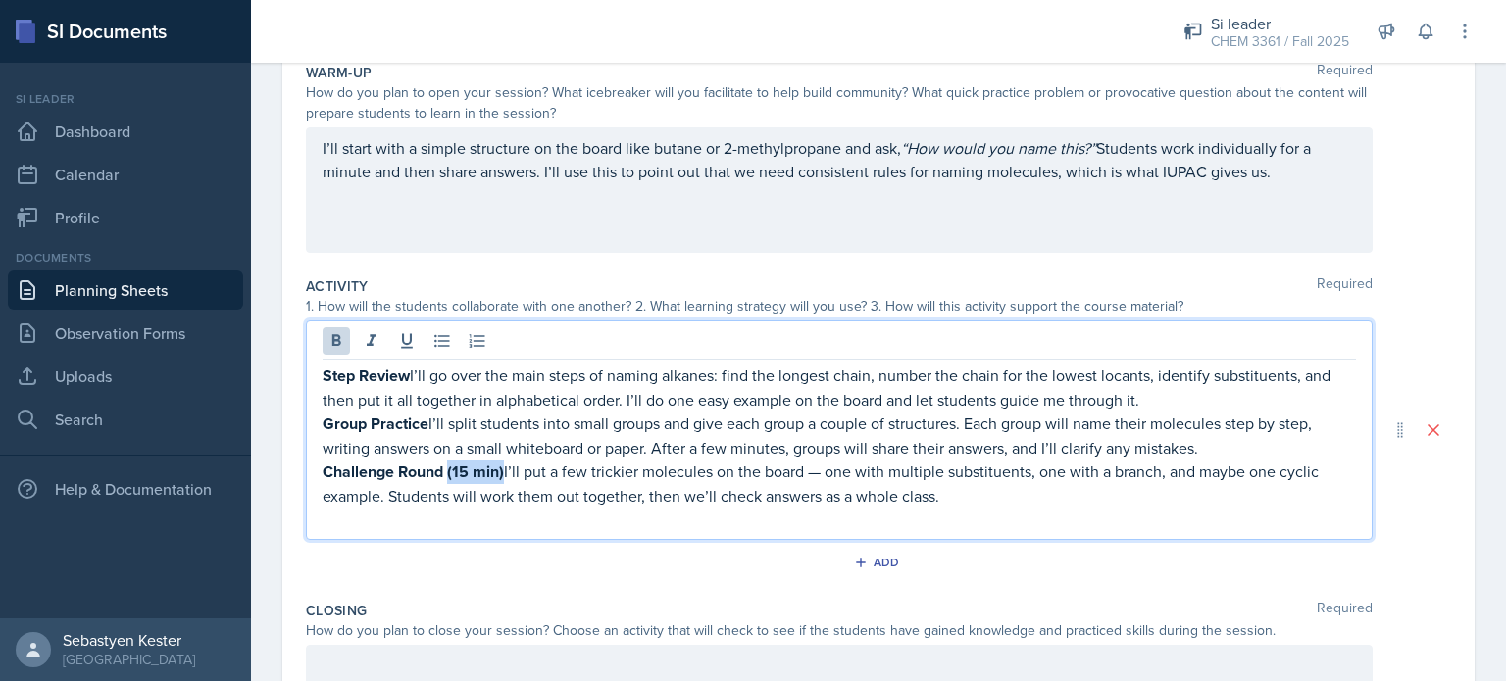
drag, startPoint x: 505, startPoint y: 466, endPoint x: 448, endPoint y: 462, distance: 57.0
click at [448, 462] on p "Challenge Round (15 min) I’ll put a few trickier molecules on the board — one w…" at bounding box center [840, 484] width 1034 height 48
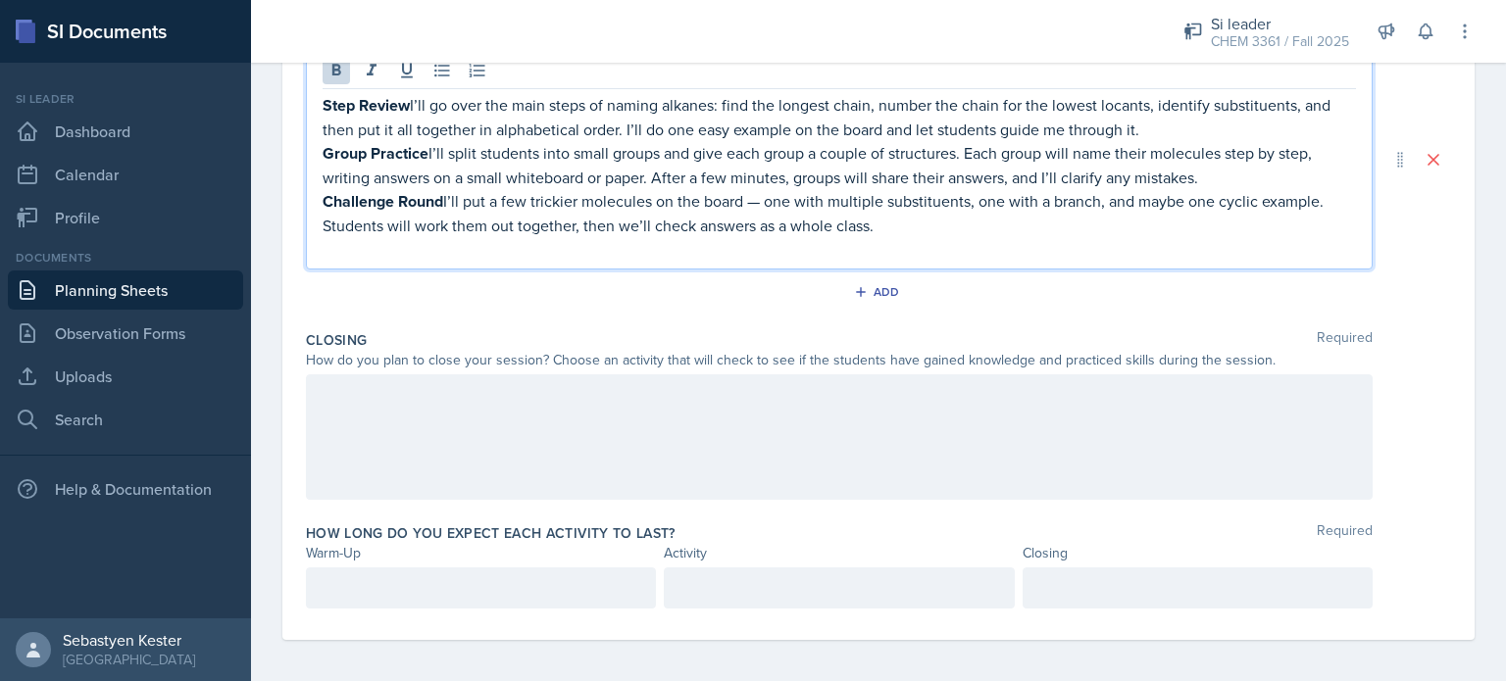
click at [469, 418] on div at bounding box center [839, 438] width 1067 height 126
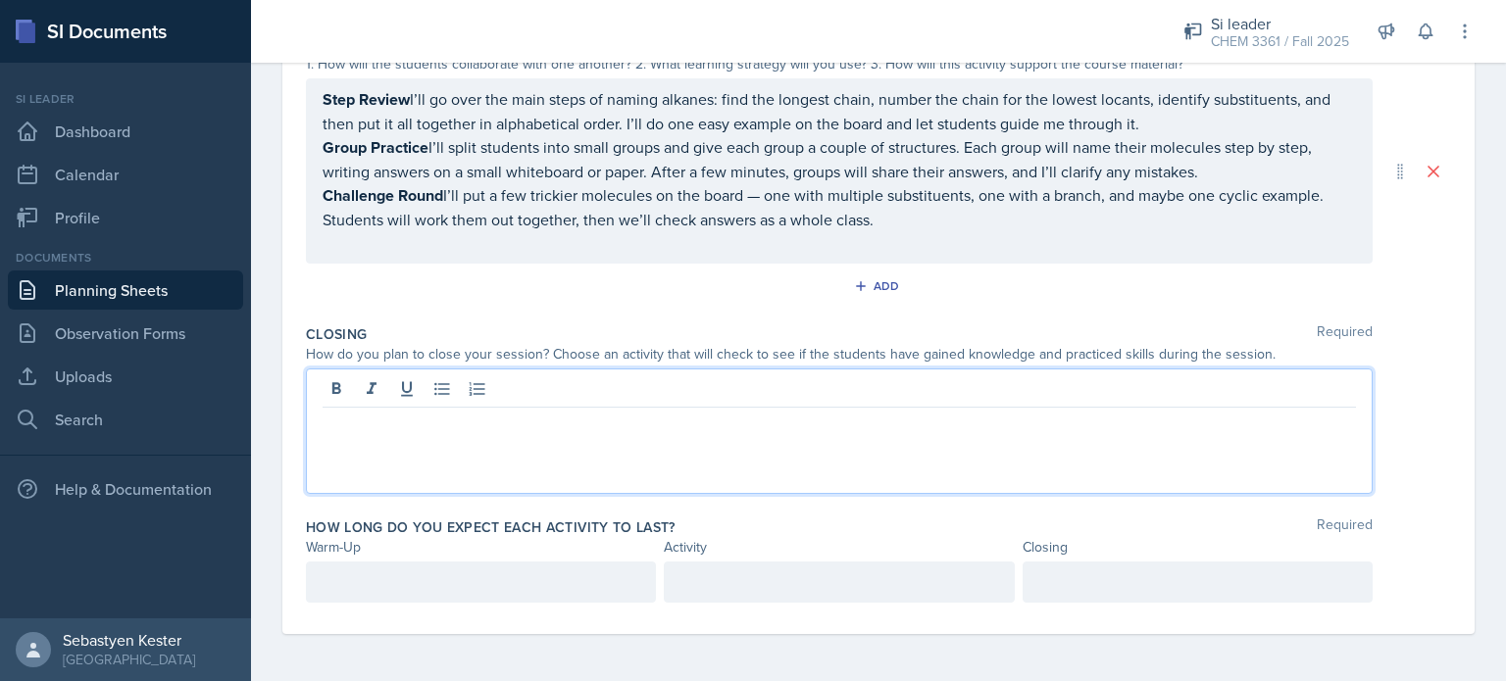
scroll to position [441, 0]
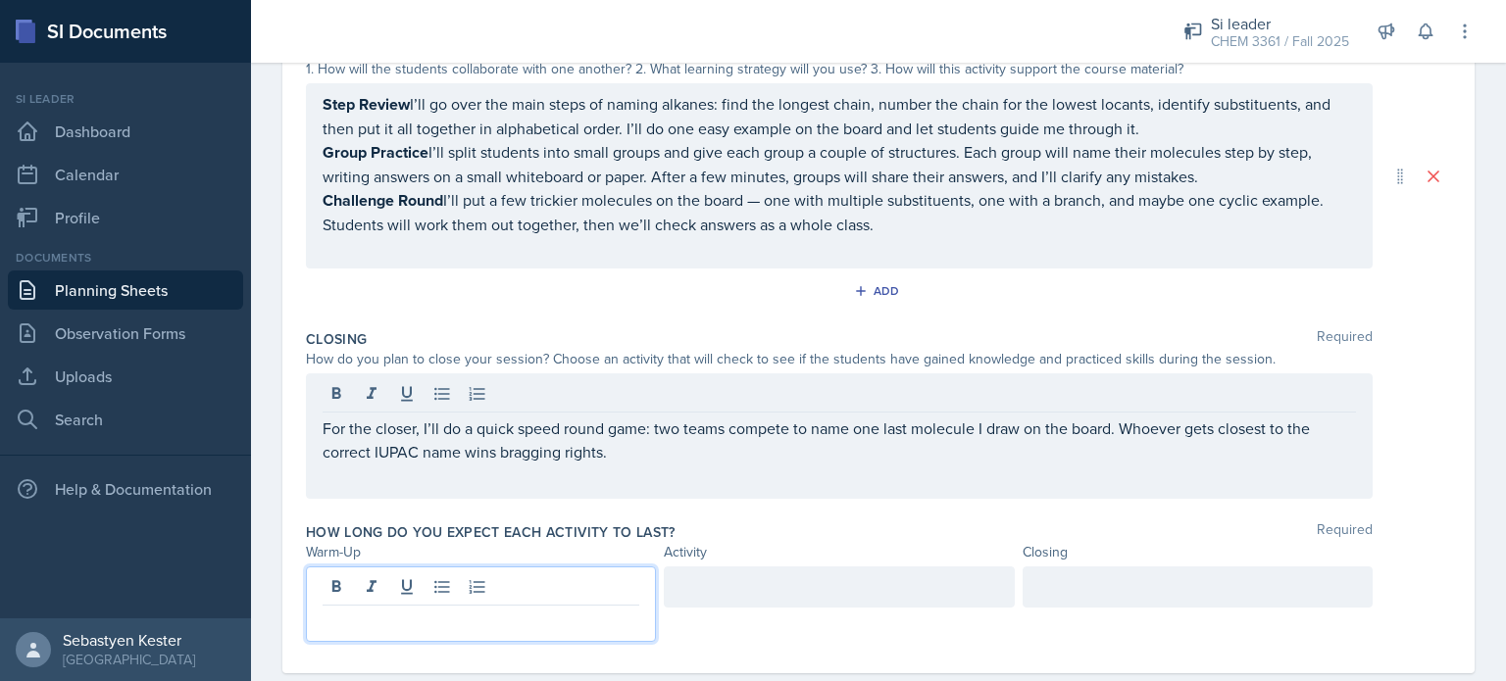
click at [457, 610] on p at bounding box center [481, 622] width 317 height 24
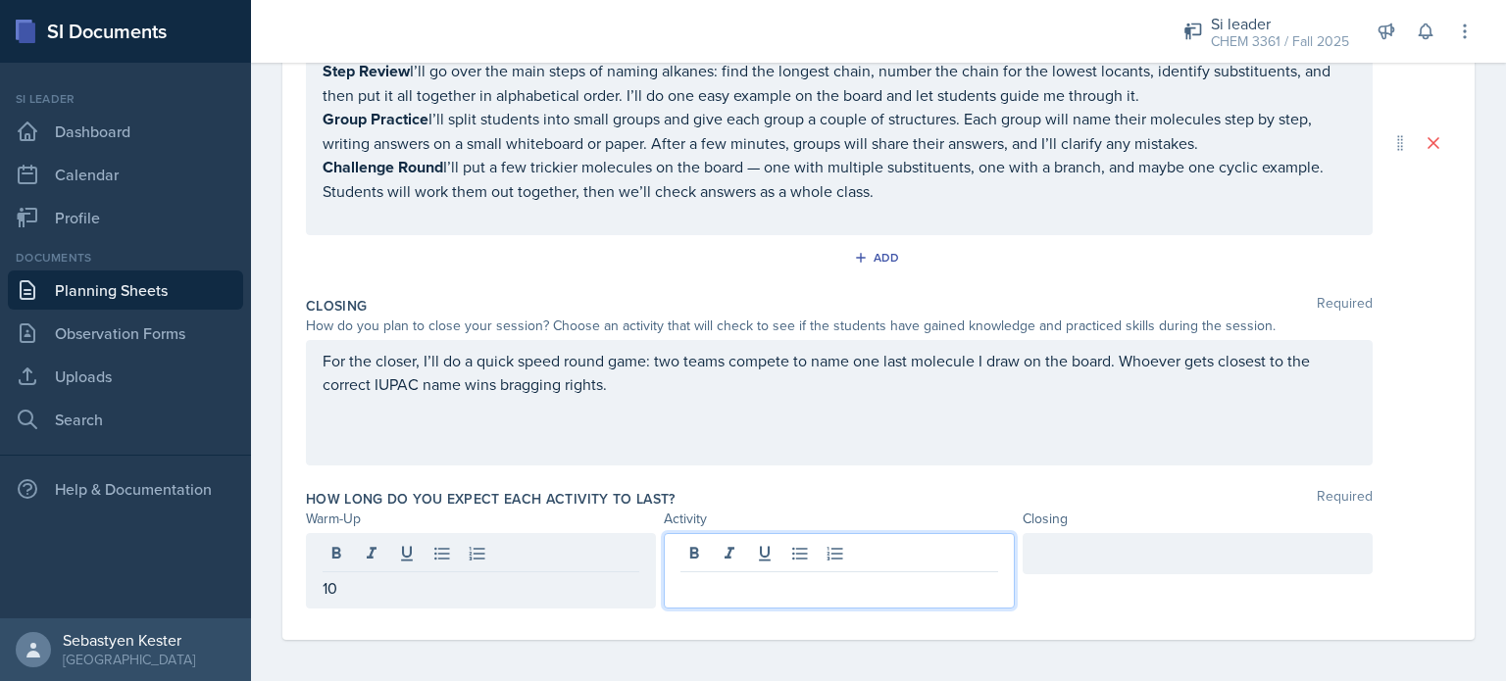
click at [751, 542] on div at bounding box center [839, 571] width 350 height 76
click at [1118, 548] on div at bounding box center [1198, 553] width 350 height 41
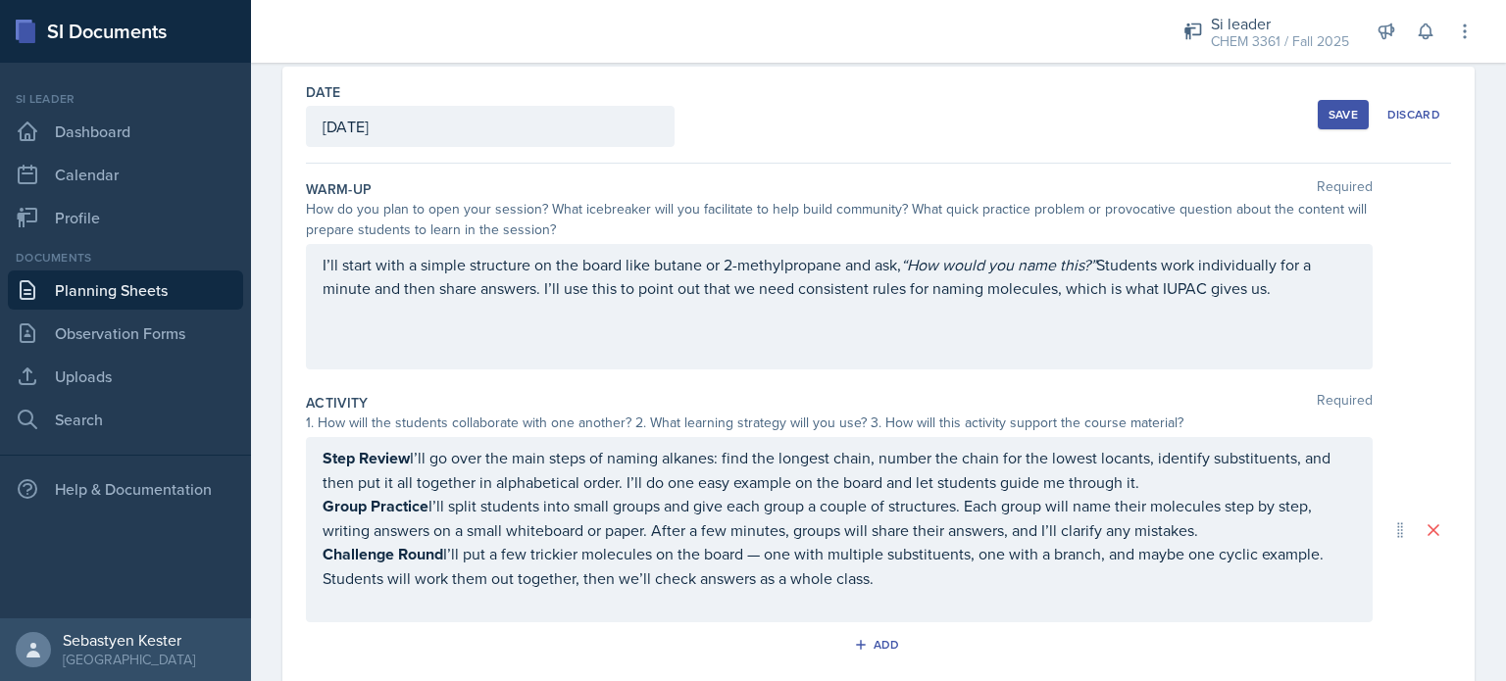
scroll to position [0, 0]
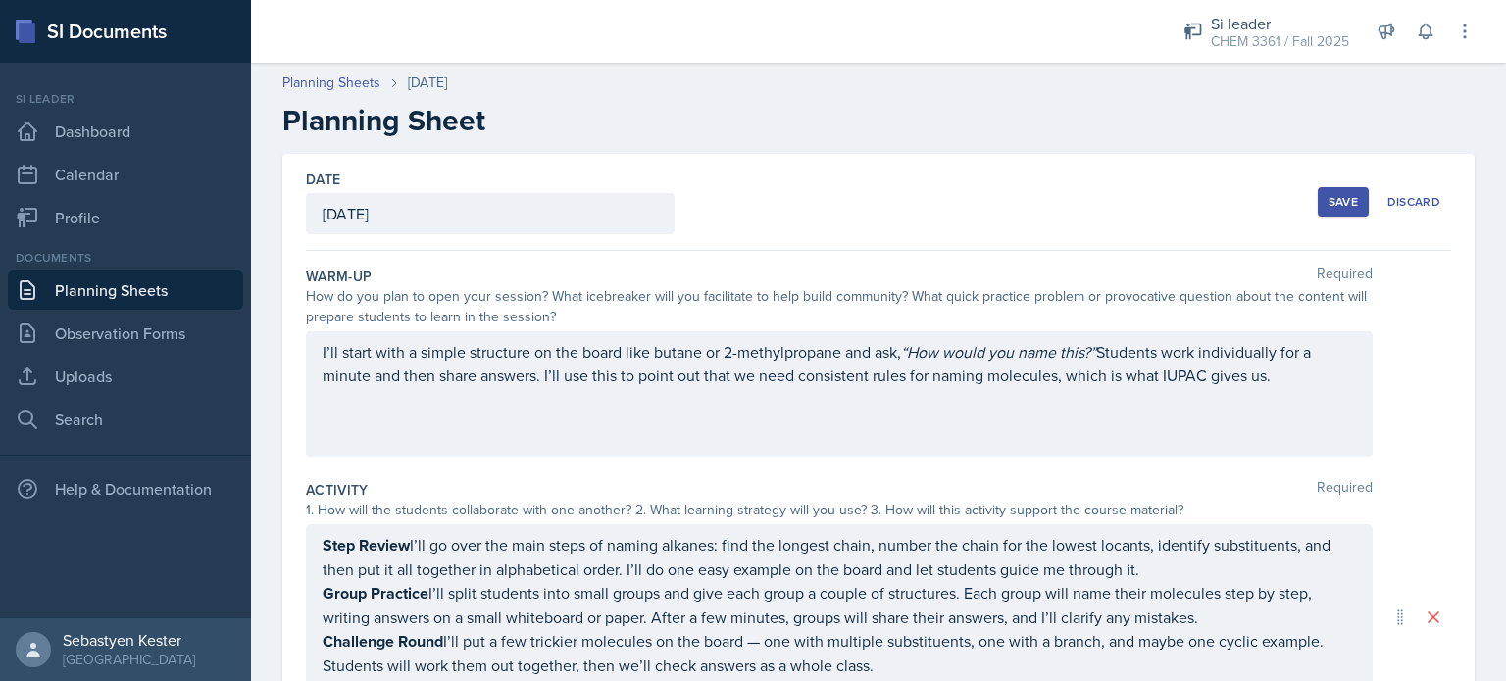
click at [1336, 205] on div "Save" at bounding box center [1343, 202] width 29 height 16
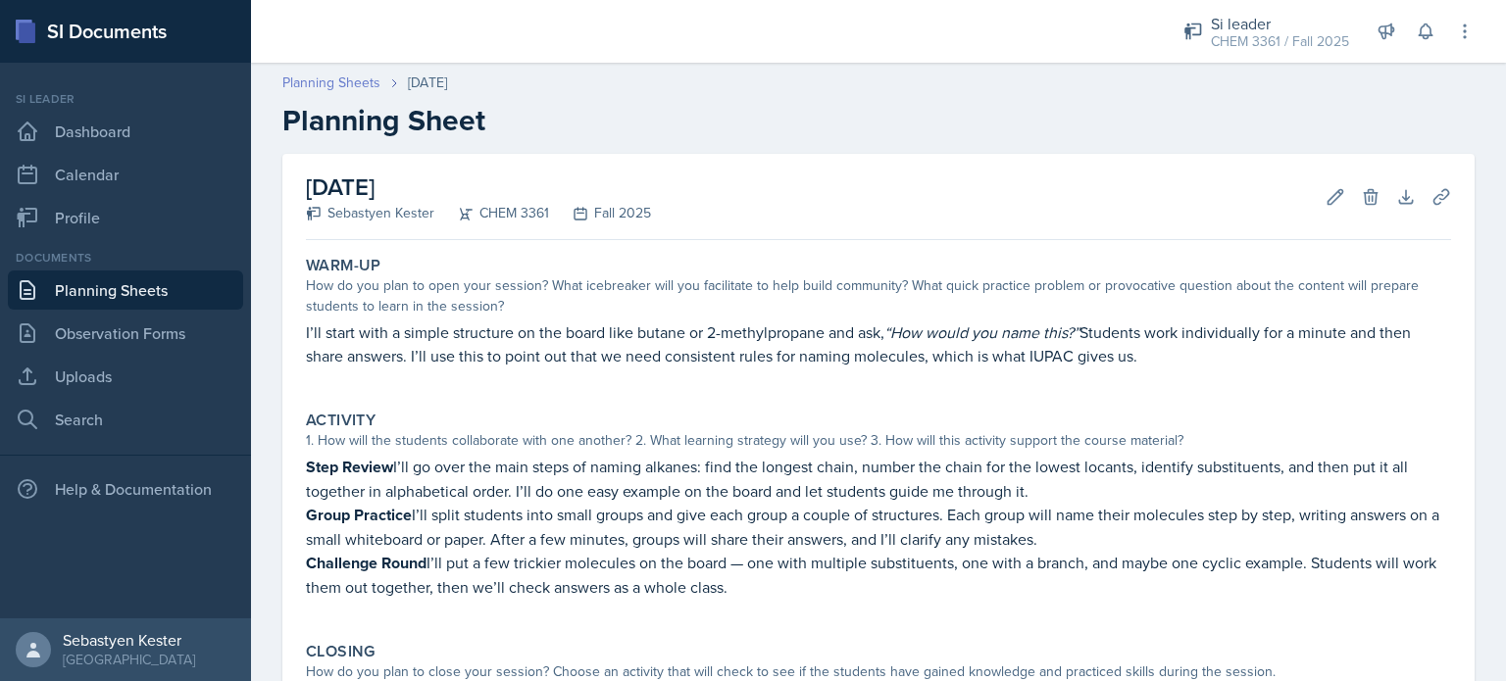
click at [342, 79] on link "Planning Sheets" at bounding box center [331, 83] width 98 height 21
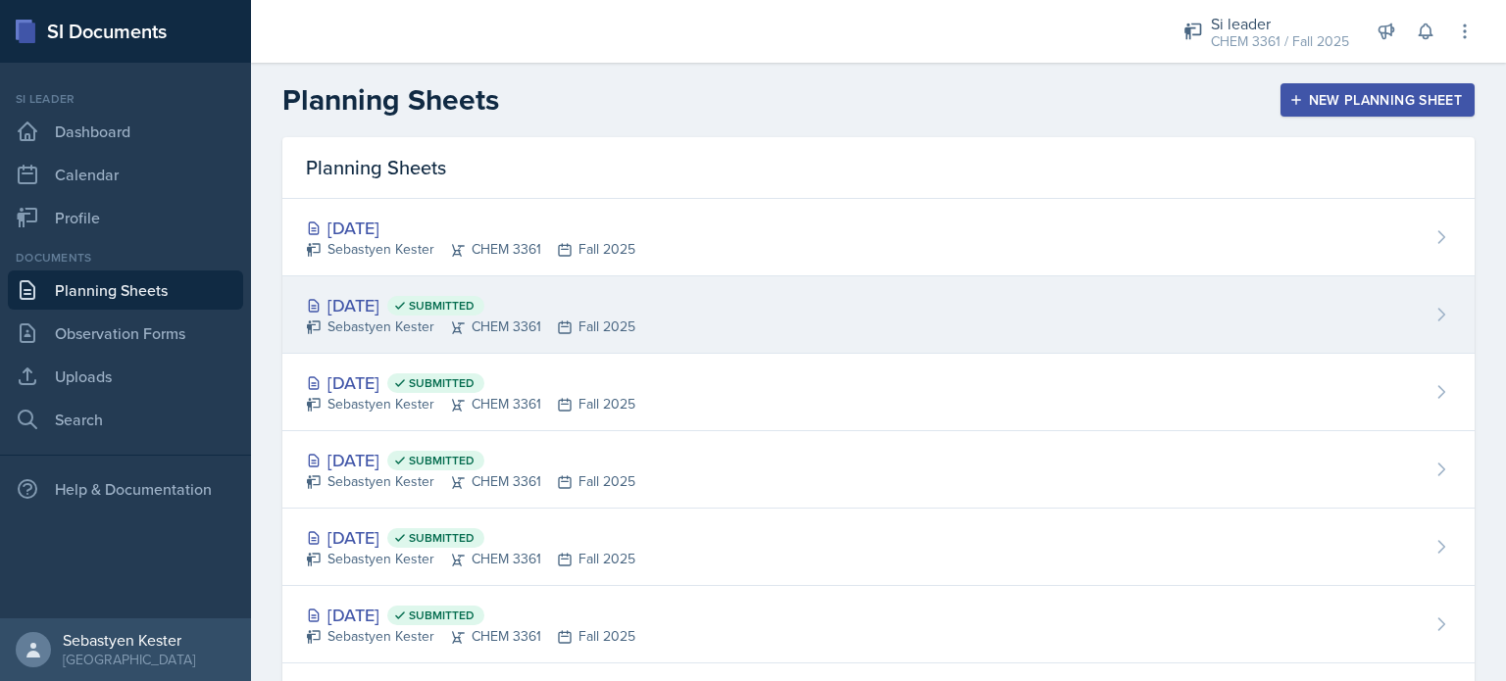
click at [478, 314] on span "Submitted" at bounding box center [435, 306] width 97 height 20
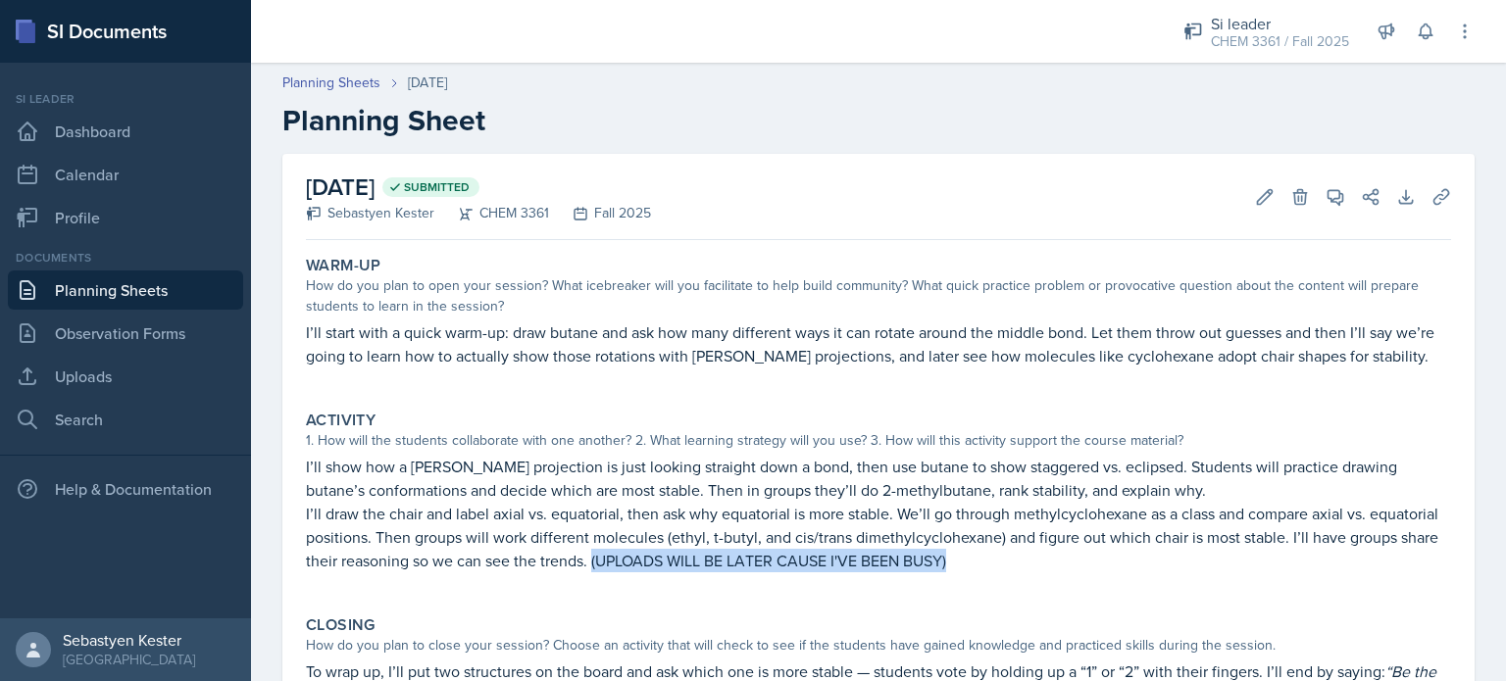
drag, startPoint x: 686, startPoint y: 561, endPoint x: 1050, endPoint y: 565, distance: 363.8
click at [1050, 565] on p "I’ll draw the chair and label axial vs. equatorial, then ask why equatorial is …" at bounding box center [878, 537] width 1145 height 71
copy p "(UPLOADS WILL BE LATER CAUSE I'VE BEEN BUSY)"
click at [340, 86] on link "Planning Sheets" at bounding box center [331, 83] width 98 height 21
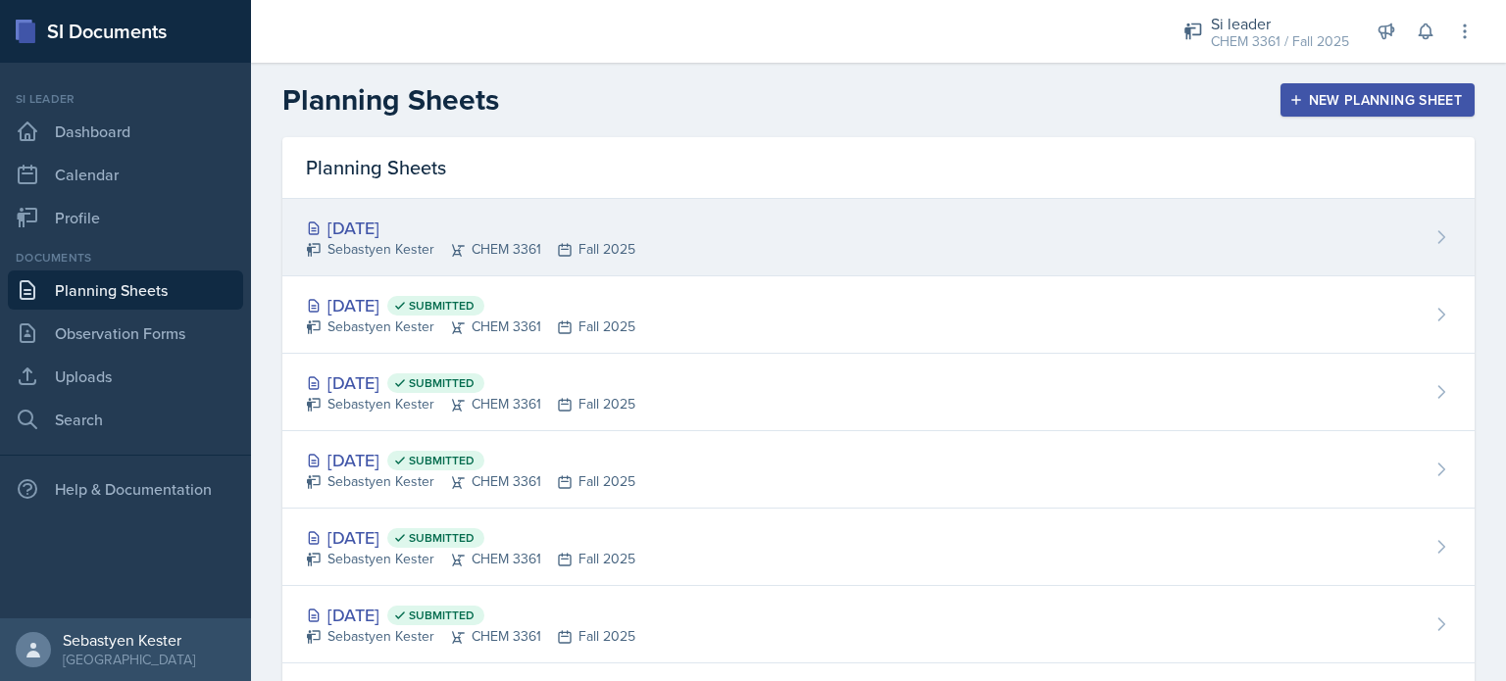
click at [403, 250] on div "Sebastyen Kester CHEM 3361 Fall 2025" at bounding box center [470, 249] width 329 height 21
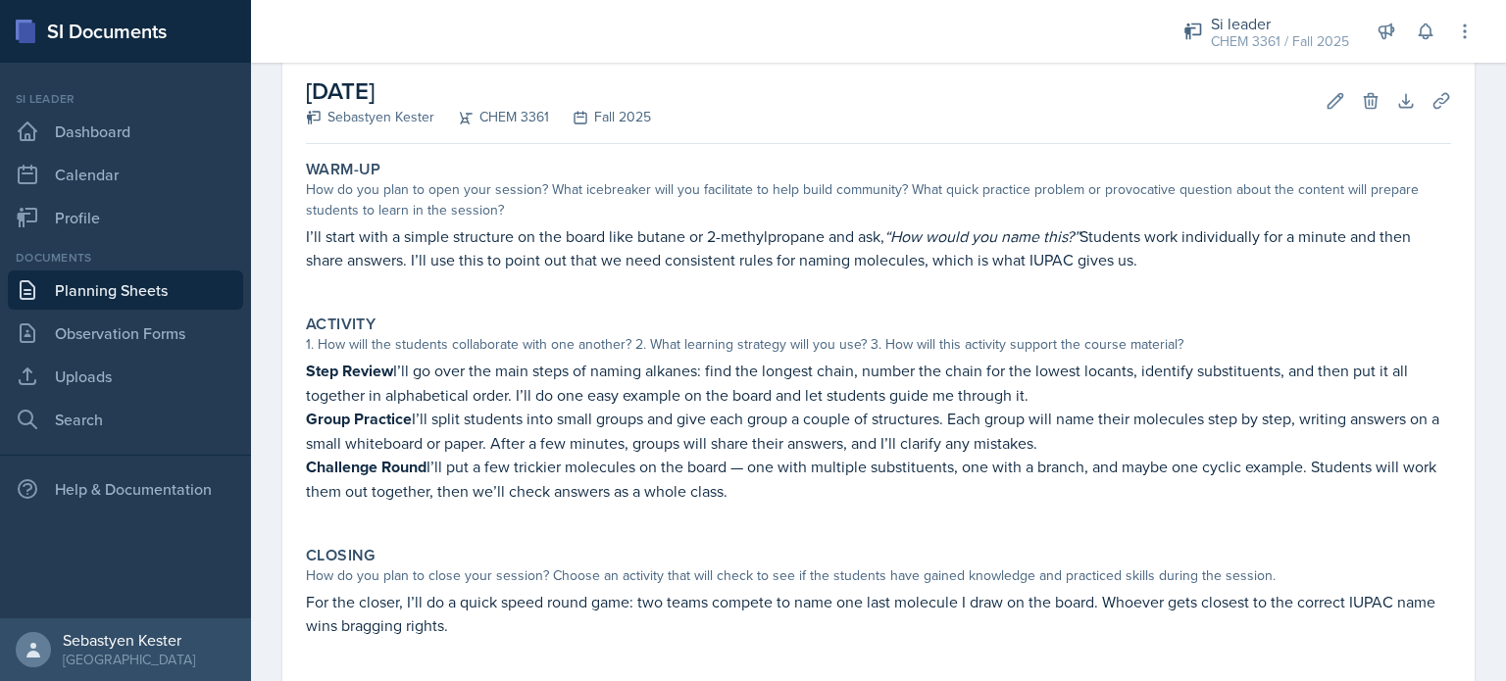
scroll to position [100, 0]
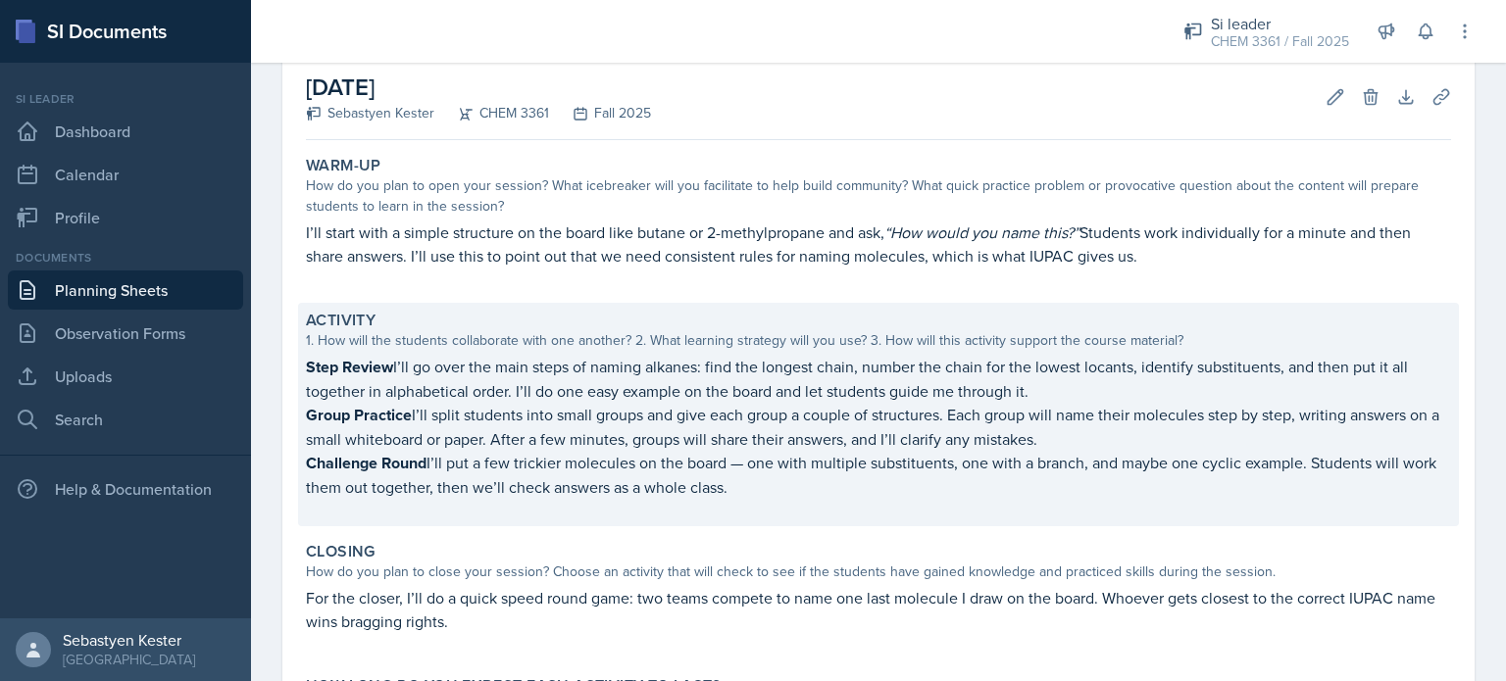
click at [783, 484] on p "Challenge Round I’ll put a few trickier molecules on the board — one with multi…" at bounding box center [878, 475] width 1145 height 48
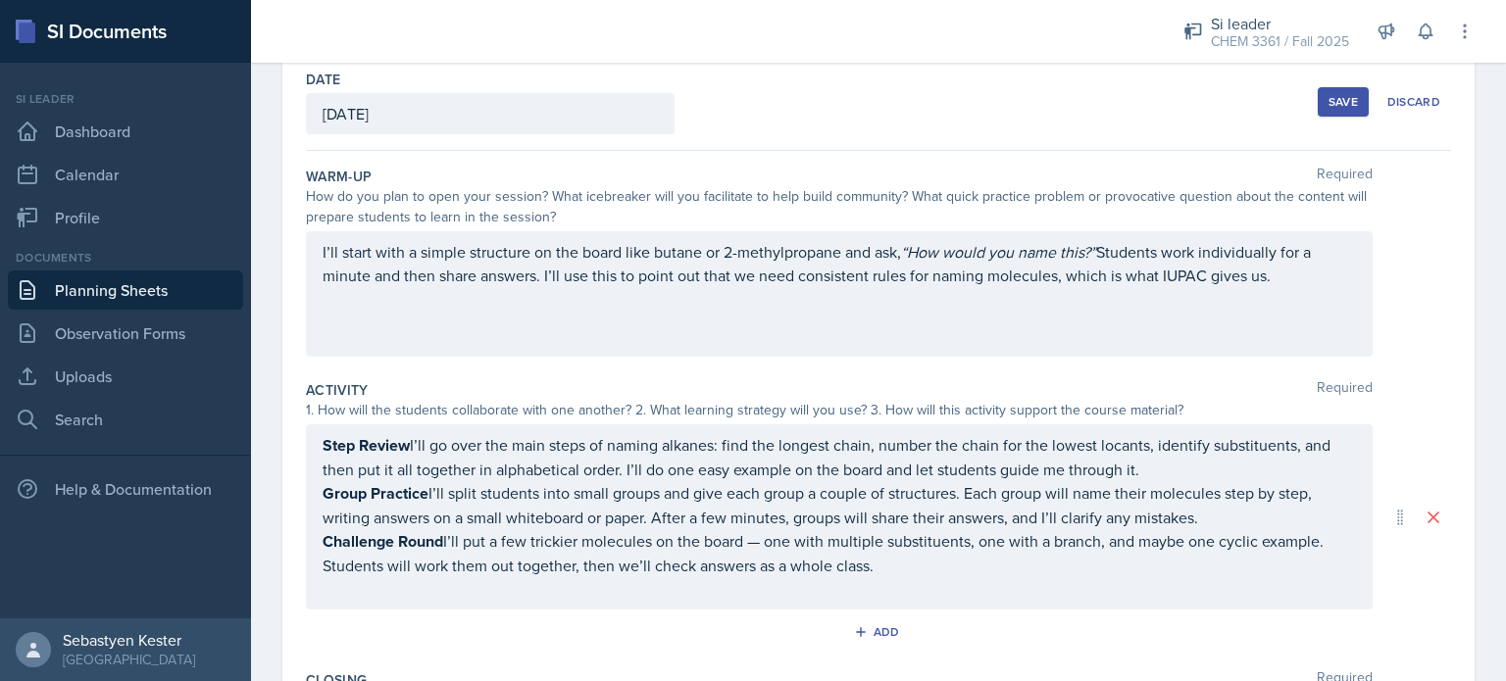
scroll to position [93, 0]
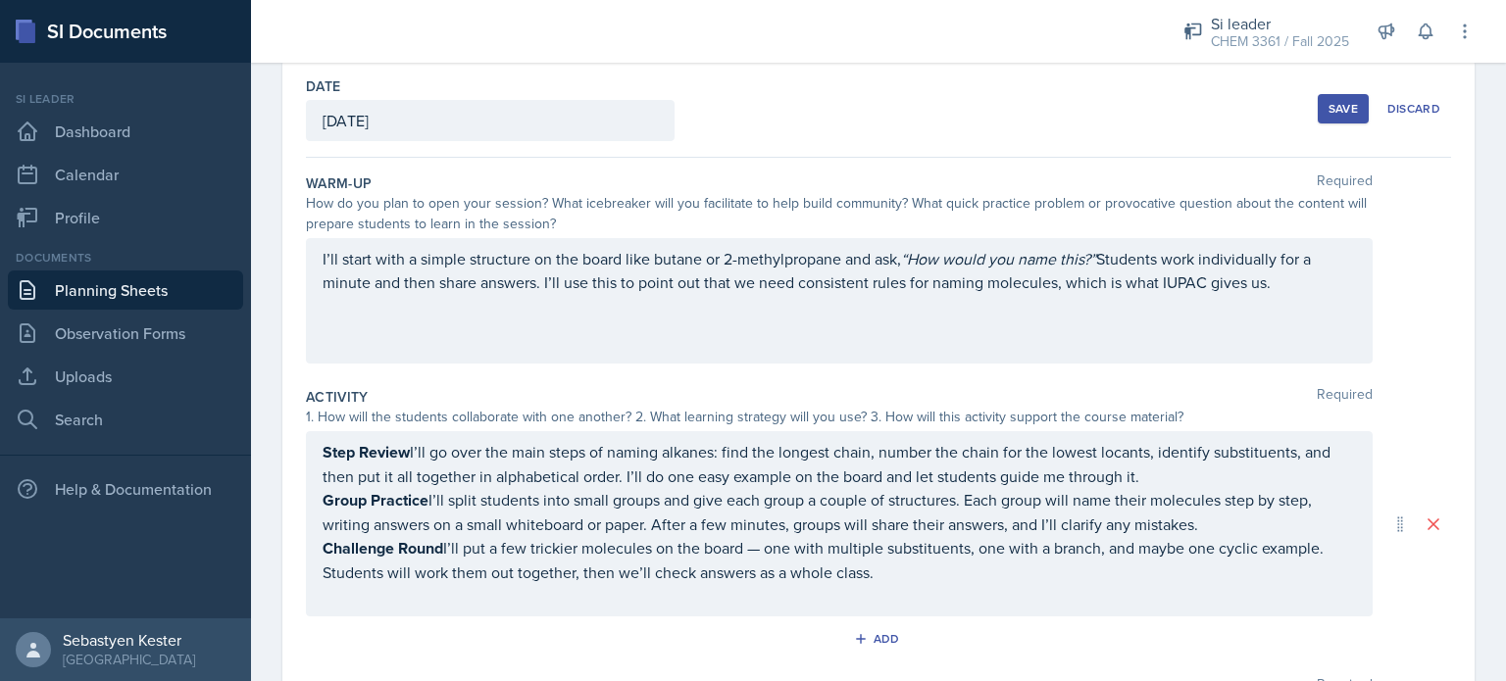
click at [902, 576] on p "Challenge Round I’ll put a few trickier molecules on the board — one with multi…" at bounding box center [840, 560] width 1034 height 48
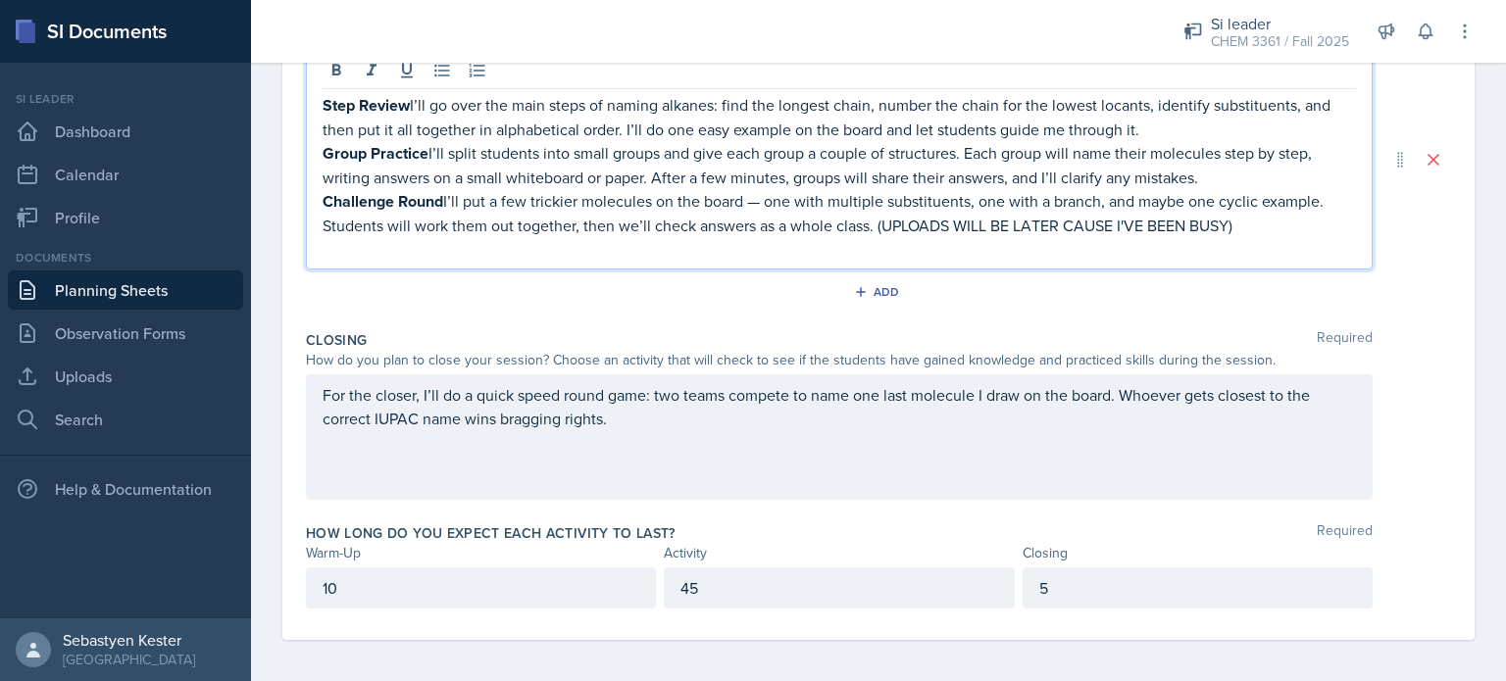
scroll to position [0, 0]
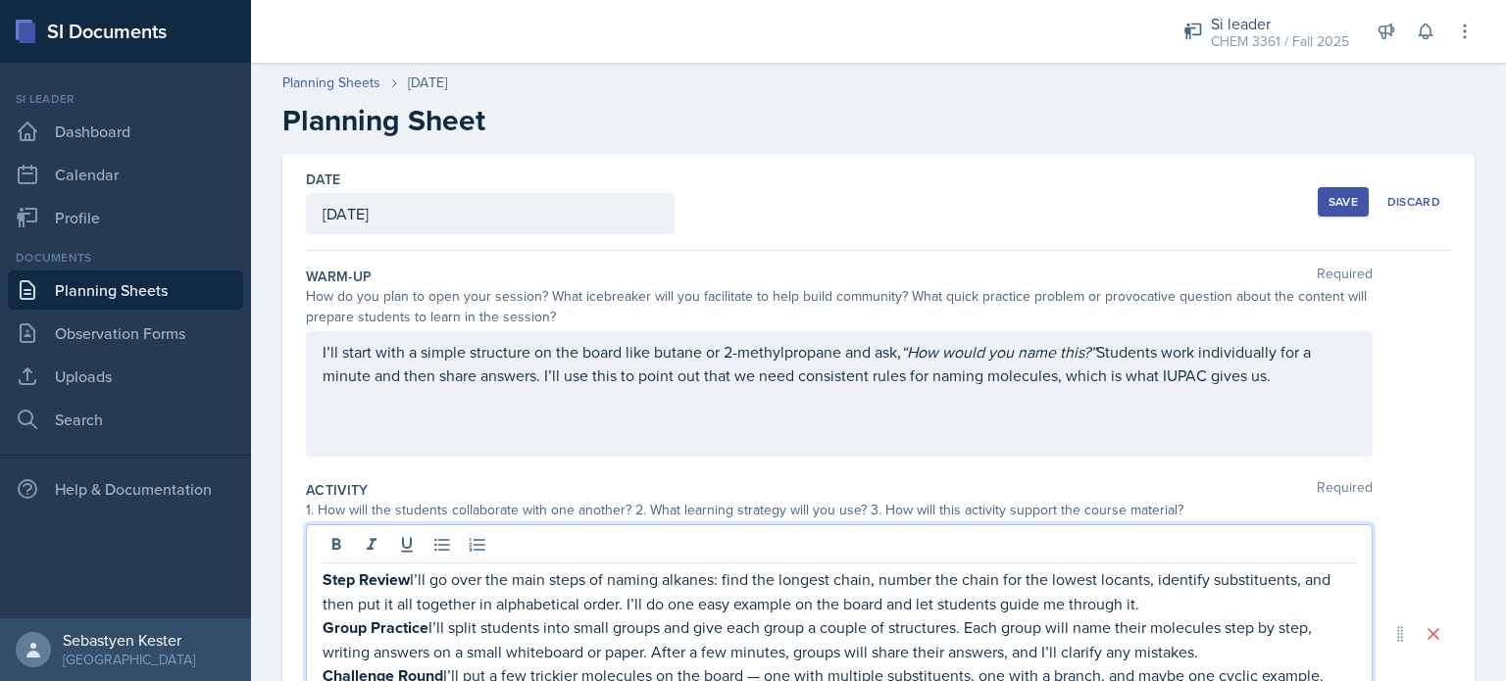
click at [1330, 205] on div "Save" at bounding box center [1343, 202] width 29 height 16
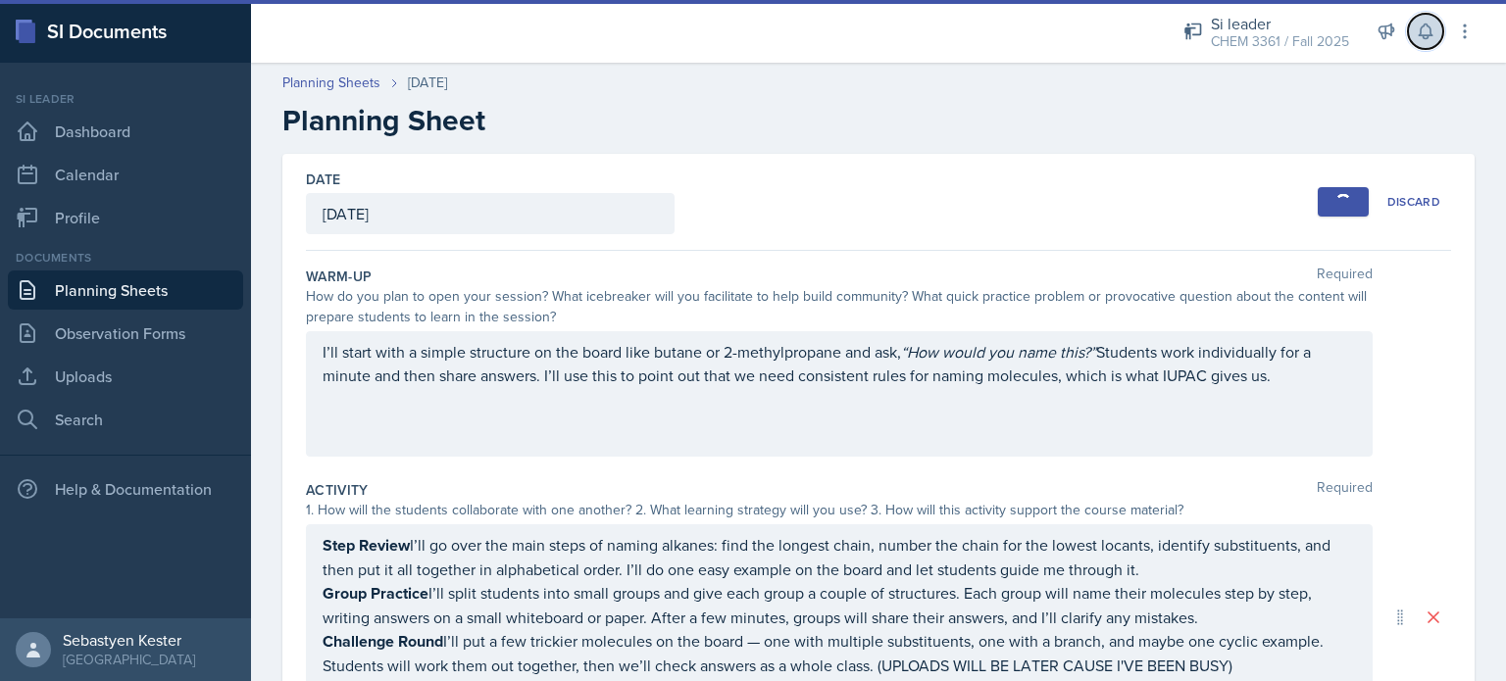
click at [1427, 32] on icon at bounding box center [1426, 32] width 20 height 20
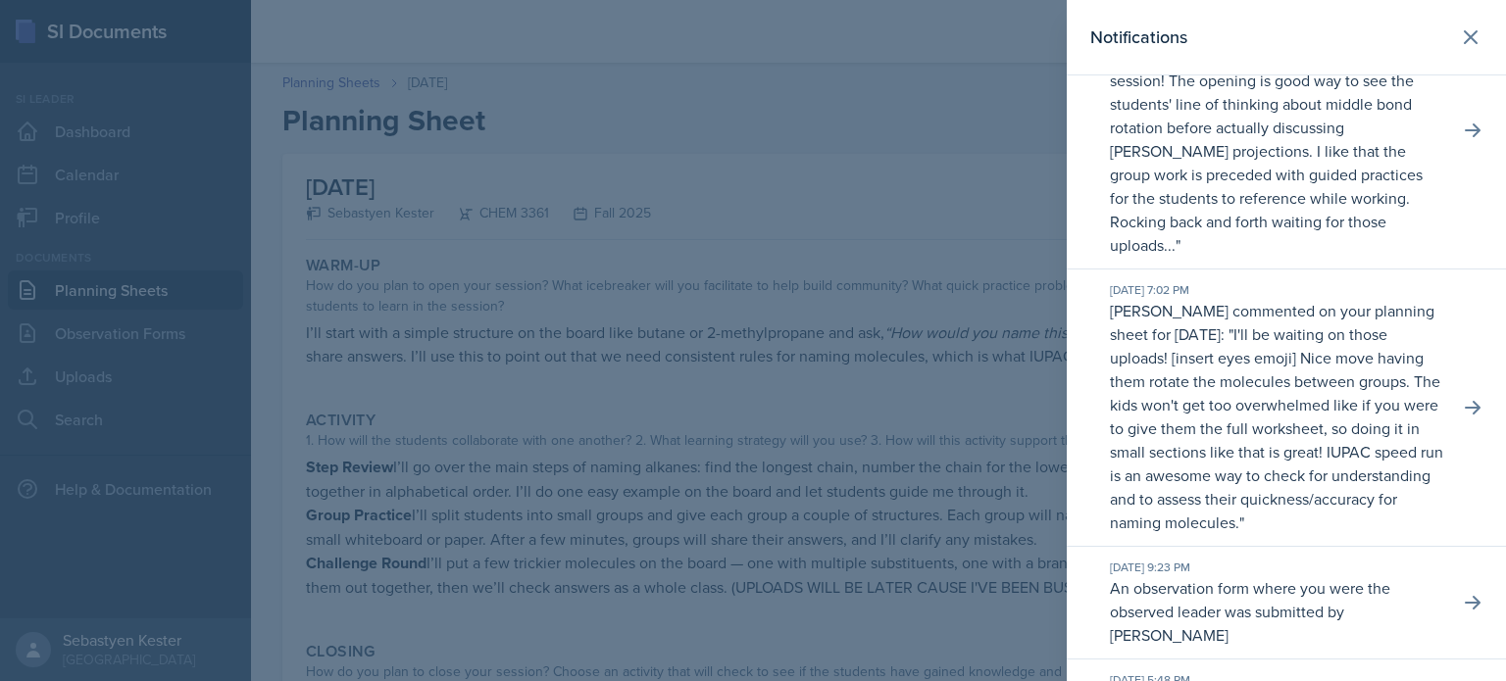
scroll to position [177, 0]
click at [1010, 227] on div at bounding box center [753, 340] width 1506 height 681
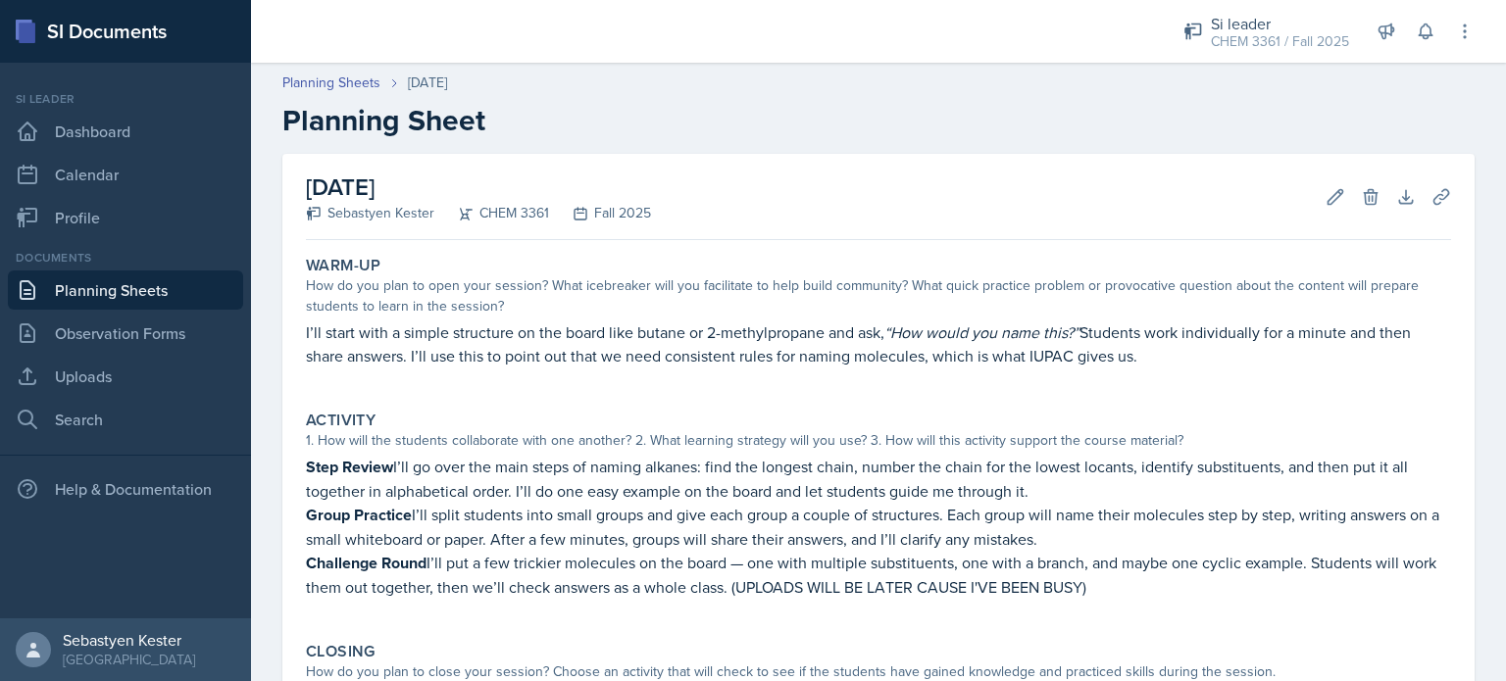
scroll to position [294, 0]
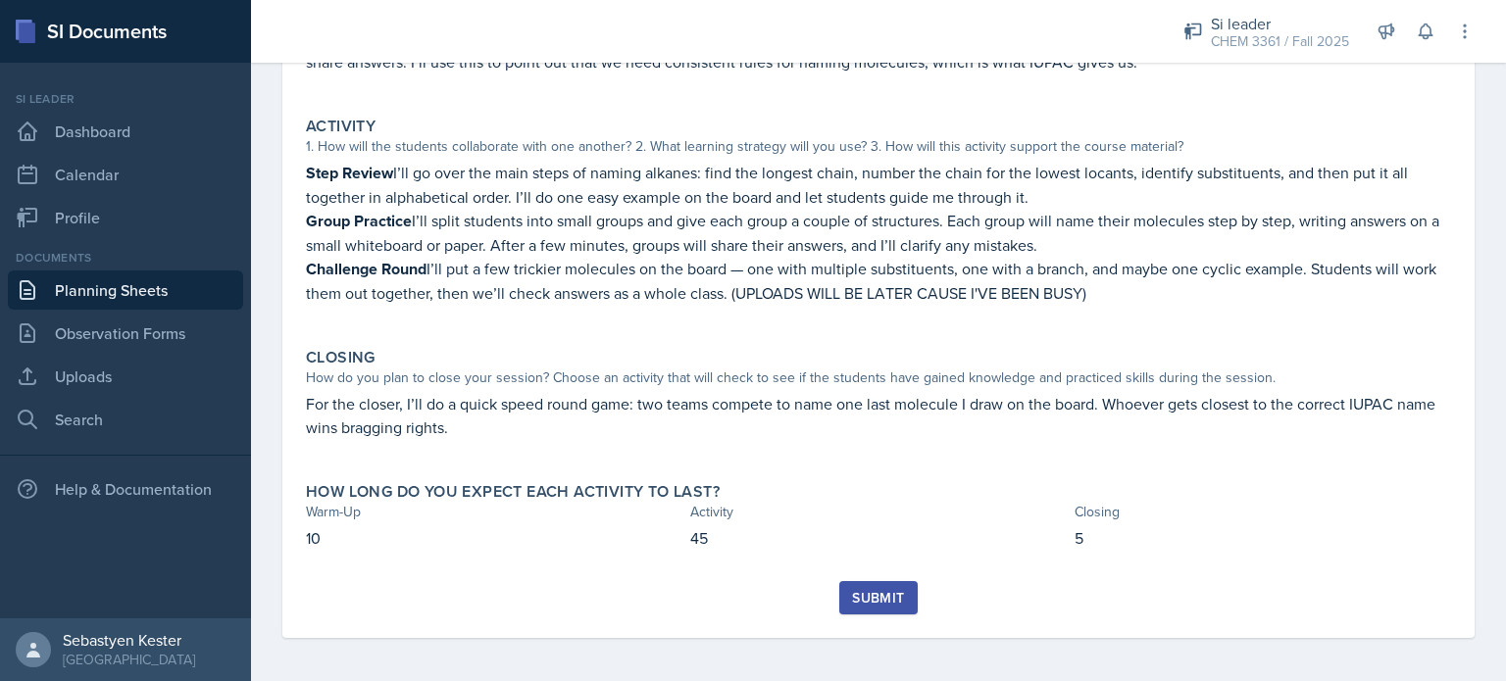
click at [866, 581] on button "Submit" at bounding box center [877, 597] width 77 height 33
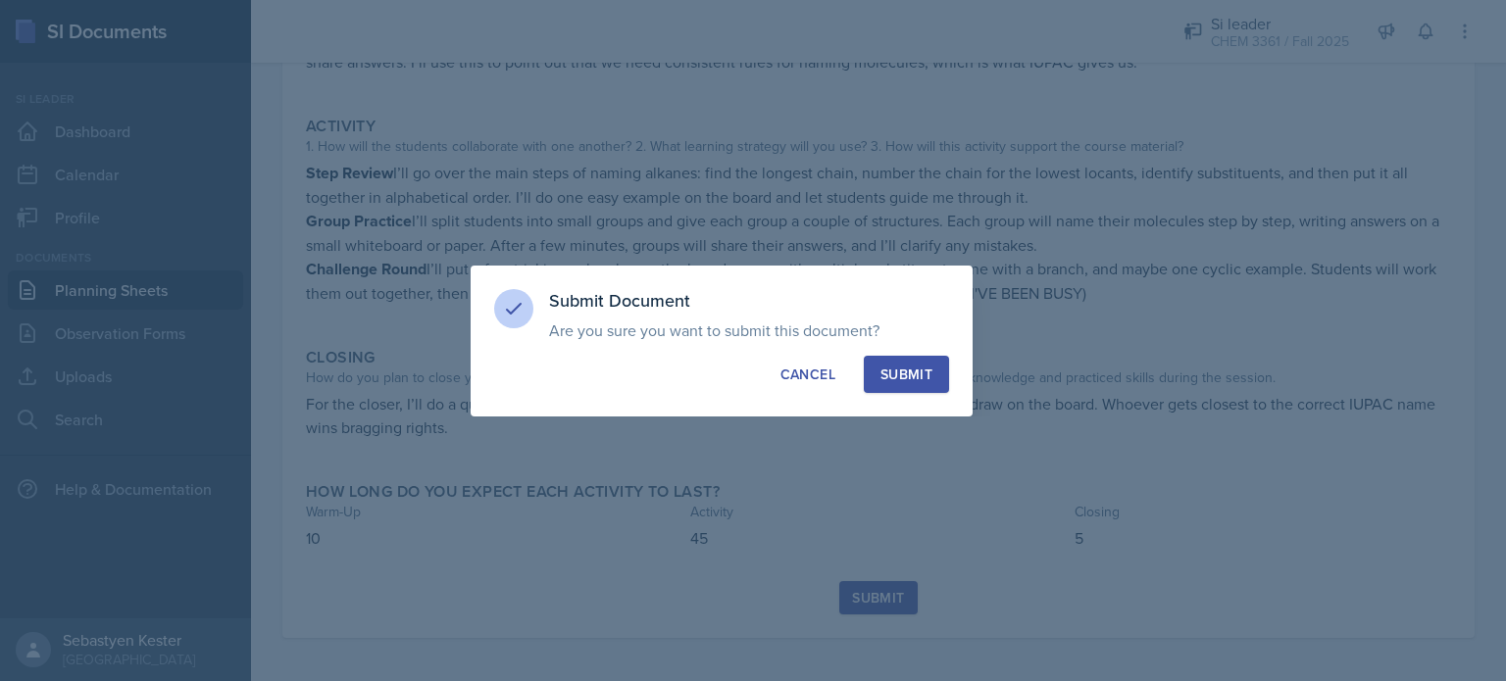
click at [915, 377] on div "Submit" at bounding box center [907, 375] width 52 height 20
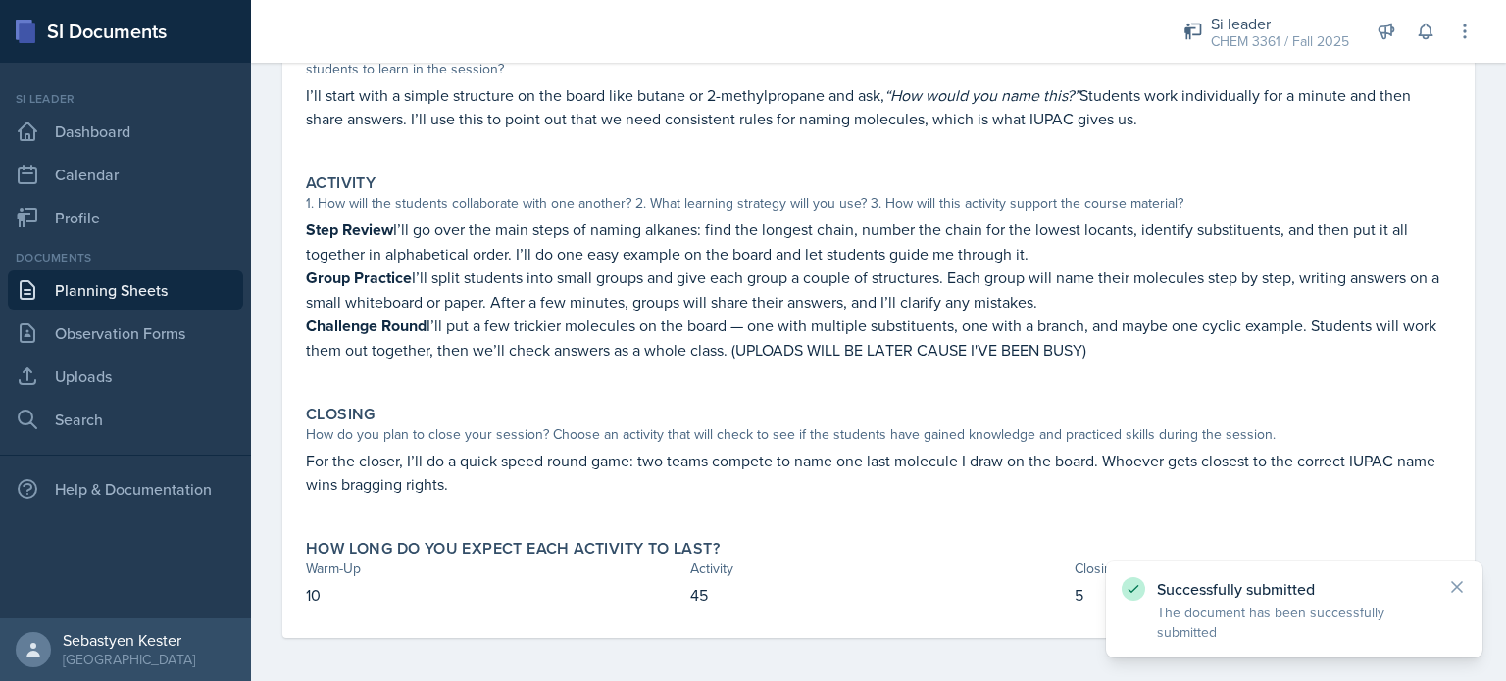
scroll to position [0, 0]
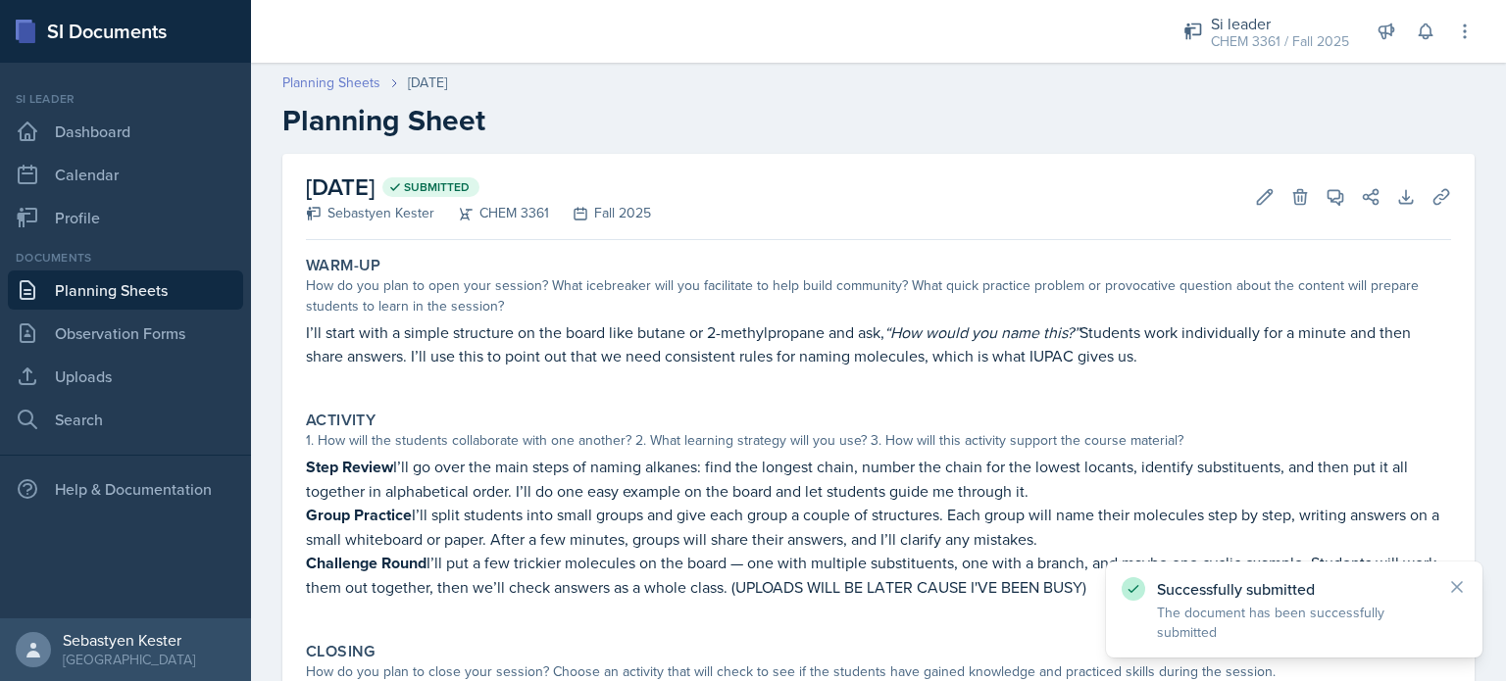
click at [355, 87] on link "Planning Sheets" at bounding box center [331, 83] width 98 height 21
